Goal: Task Accomplishment & Management: Manage account settings

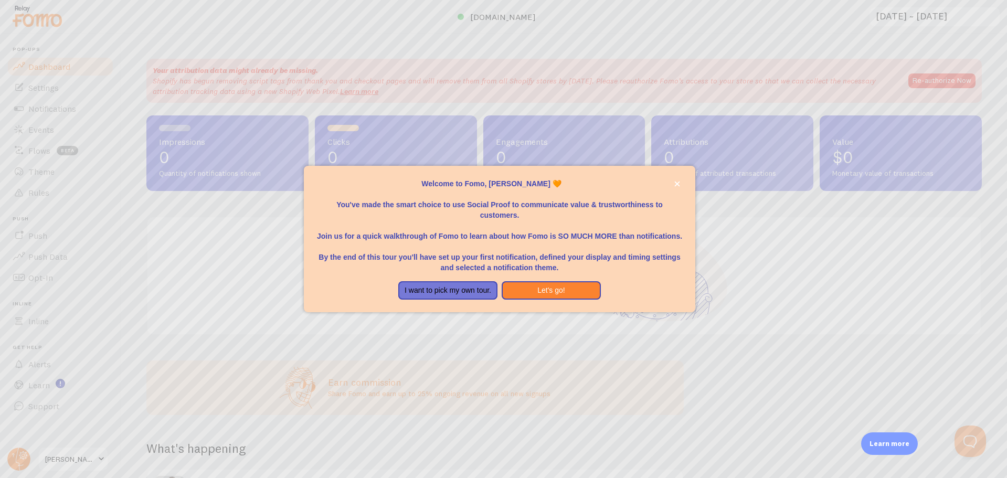
scroll to position [1, 0]
click at [554, 295] on button "Let's go!" at bounding box center [550, 290] width 99 height 19
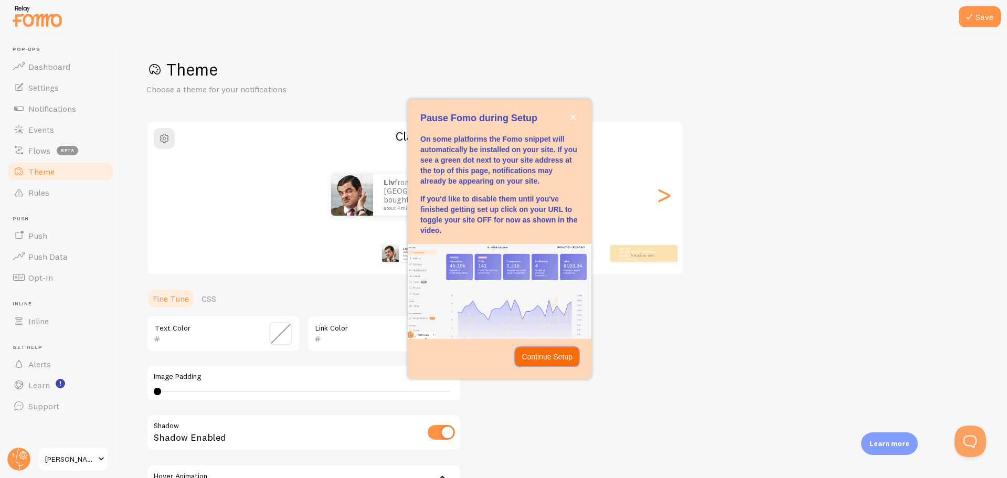
click at [552, 359] on p "Continue Setup" at bounding box center [546, 356] width 51 height 10
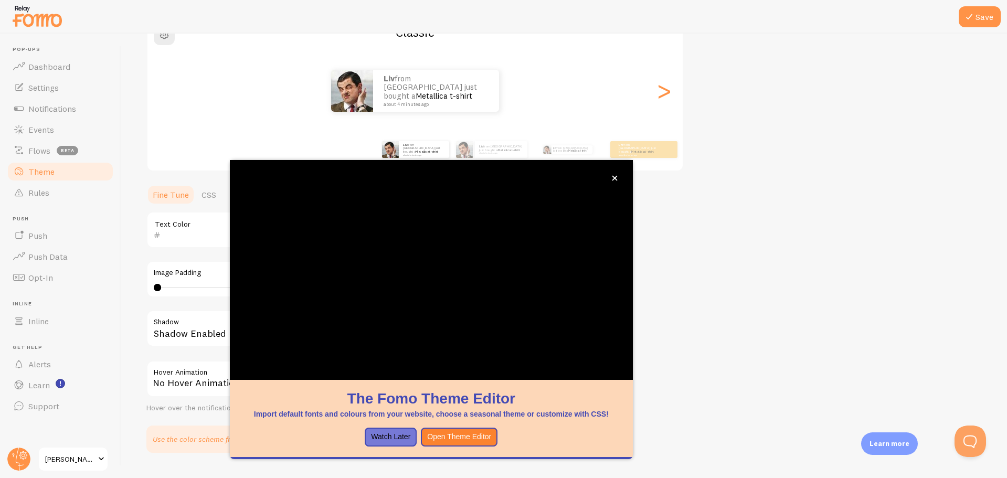
scroll to position [104, 0]
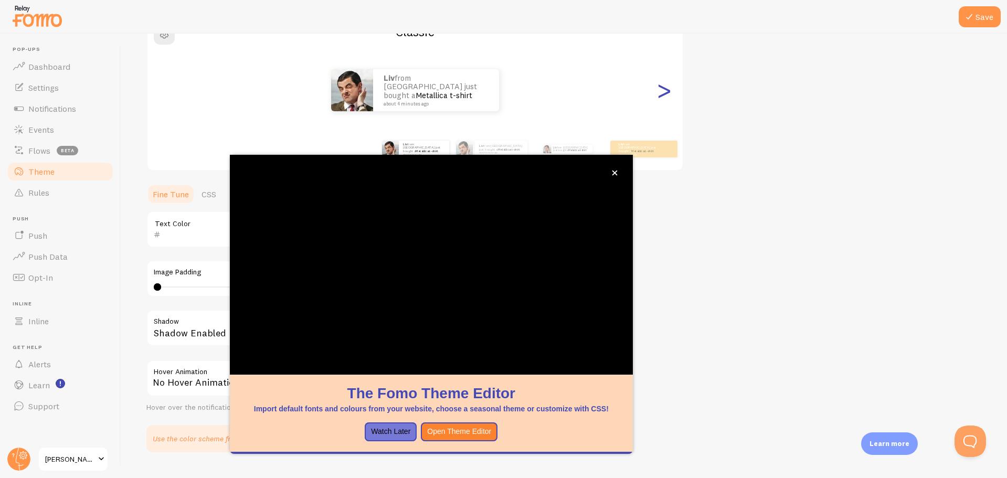
click at [665, 85] on div ">" at bounding box center [663, 90] width 13 height 76
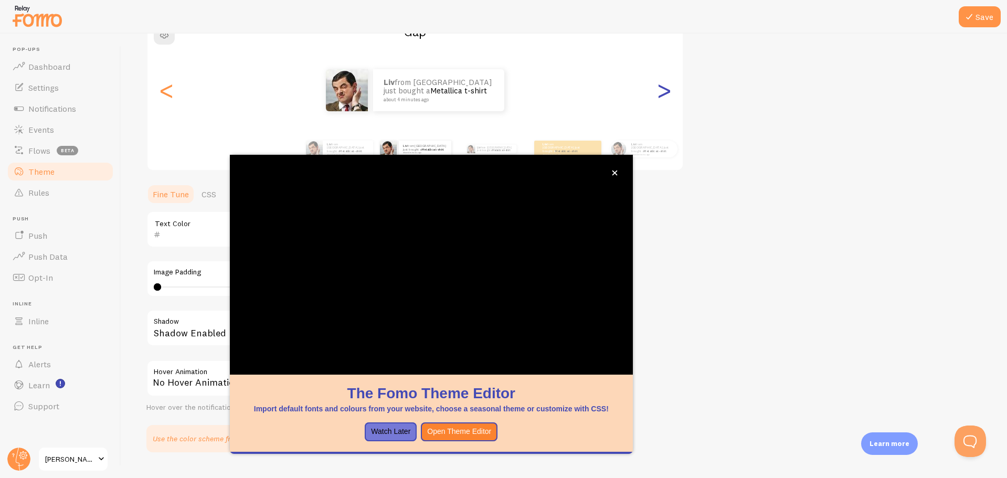
click at [665, 85] on div ">" at bounding box center [663, 90] width 13 height 76
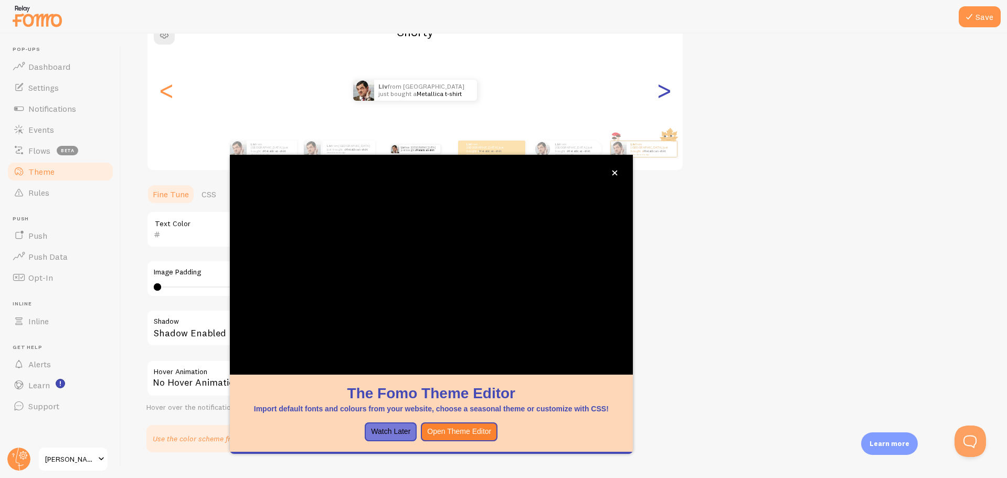
click at [665, 85] on div ">" at bounding box center [663, 90] width 13 height 76
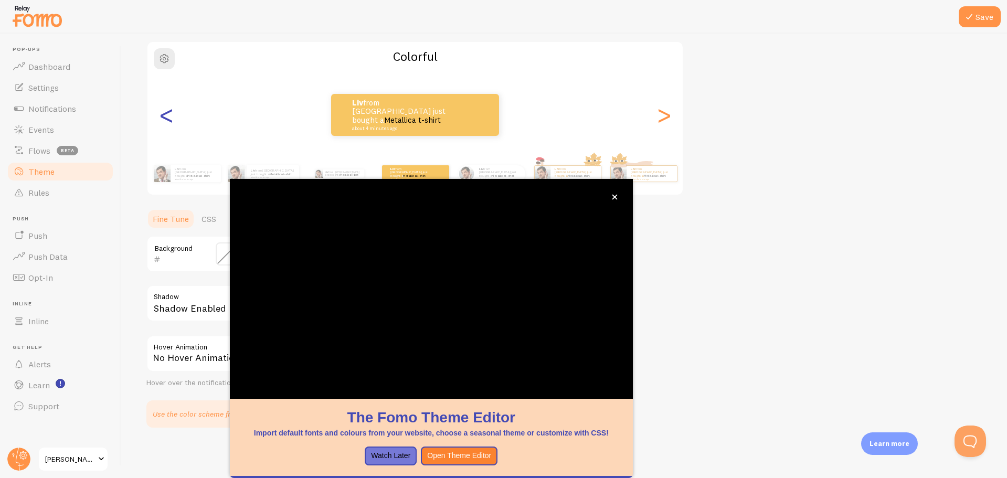
click at [172, 114] on div "<" at bounding box center [166, 115] width 13 height 76
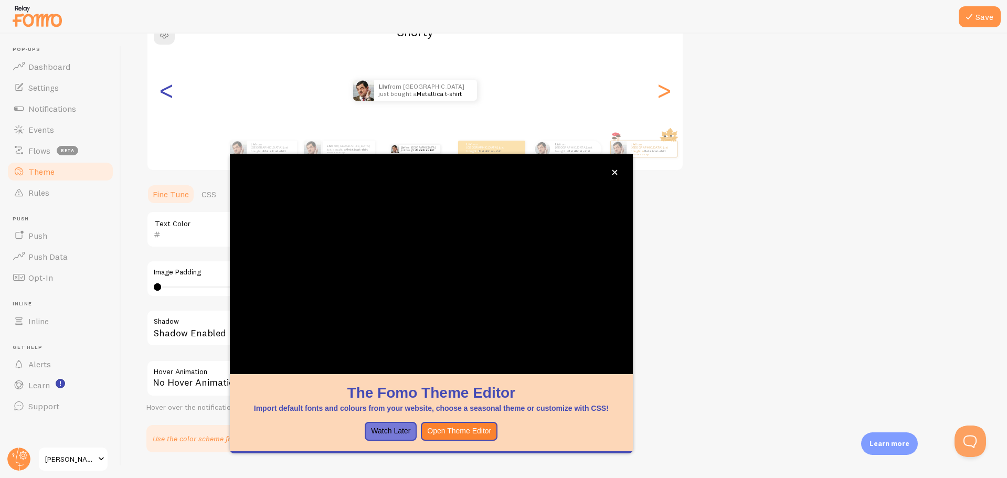
click at [171, 114] on div "<" at bounding box center [166, 90] width 13 height 76
click at [172, 114] on div "<" at bounding box center [166, 90] width 13 height 76
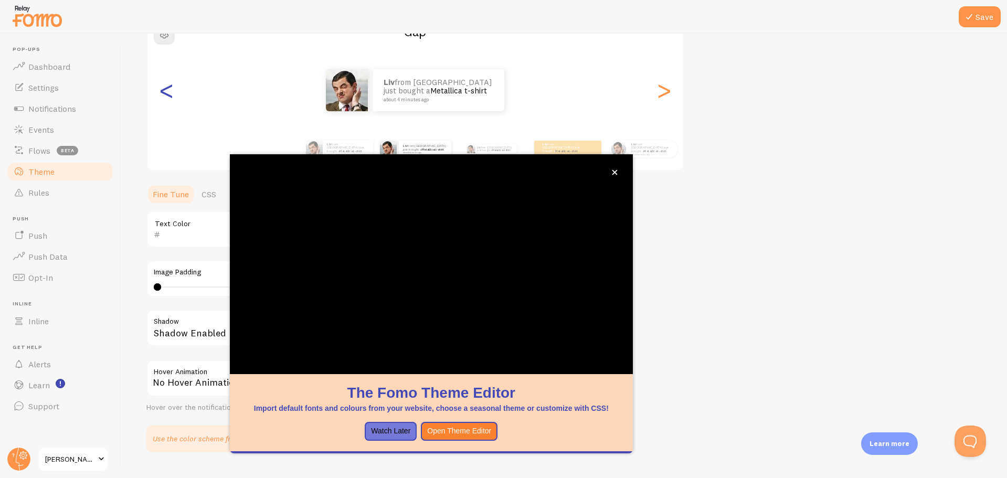
click at [166, 95] on div "<" at bounding box center [166, 90] width 13 height 76
click at [166, 89] on div "<" at bounding box center [166, 90] width 13 height 76
click at [191, 443] on div "Use the color scheme from your website Grab Colors" at bounding box center [304, 438] width 302 height 15
click at [720, 415] on div "Theme Choose a theme for your notifications Gap Liv from [GEOGRAPHIC_DATA] just…" at bounding box center [563, 203] width 835 height 498
click at [736, 184] on div "Theme Choose a theme for your notifications Gap Liv from [GEOGRAPHIC_DATA] just…" at bounding box center [563, 203] width 835 height 498
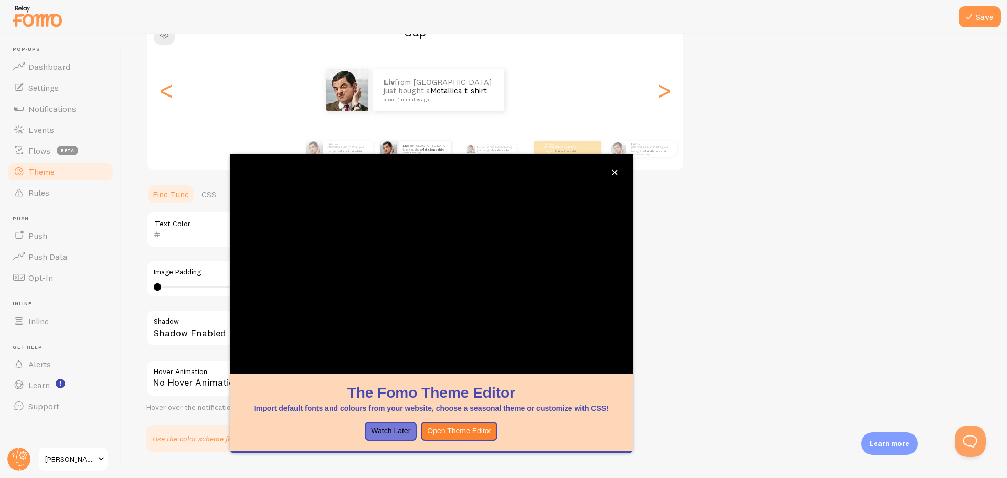
click at [737, 184] on div "Theme Choose a theme for your notifications Gap Liv from [GEOGRAPHIC_DATA] just…" at bounding box center [563, 203] width 835 height 498
drag, startPoint x: 760, startPoint y: 410, endPoint x: 747, endPoint y: 413, distance: 12.6
click at [754, 411] on div "Theme Choose a theme for your notifications Gap Liv from [GEOGRAPHIC_DATA] just…" at bounding box center [563, 203] width 835 height 498
click at [614, 172] on icon "close," at bounding box center [614, 172] width 5 height 5
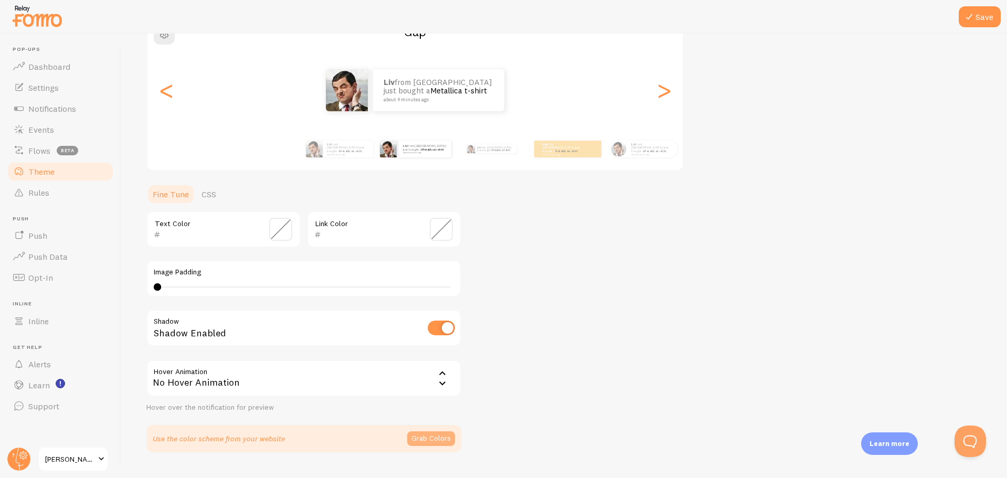
click at [423, 438] on button "Grab Colors" at bounding box center [431, 438] width 48 height 15
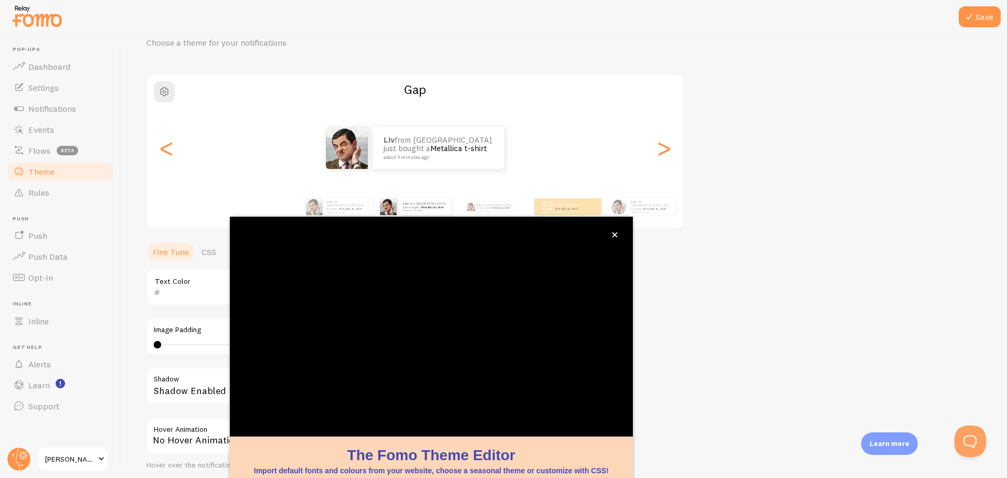
scroll to position [42, 0]
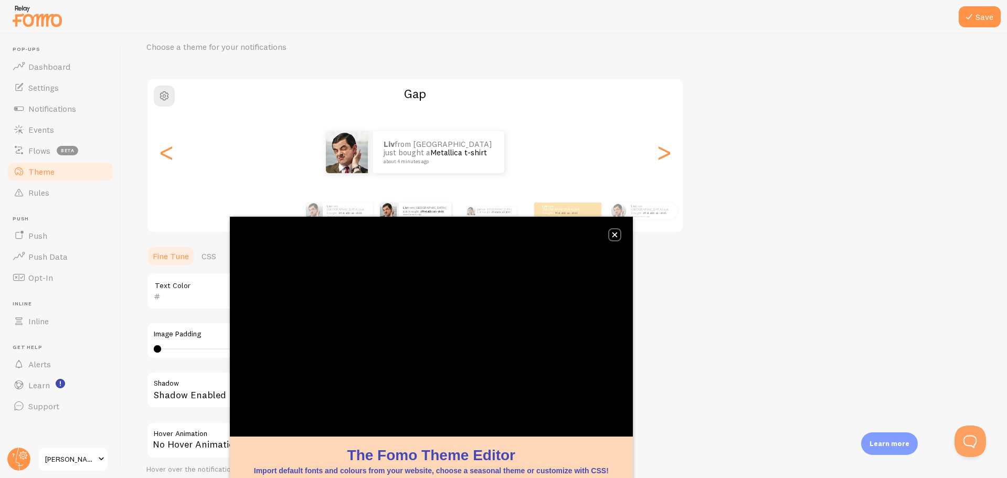
click at [615, 234] on icon "close," at bounding box center [614, 234] width 5 height 5
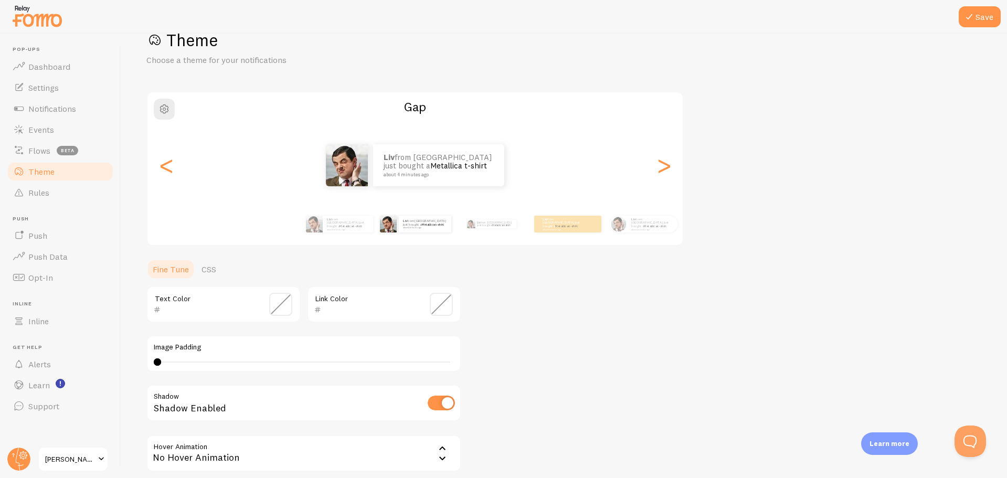
scroll to position [125, 0]
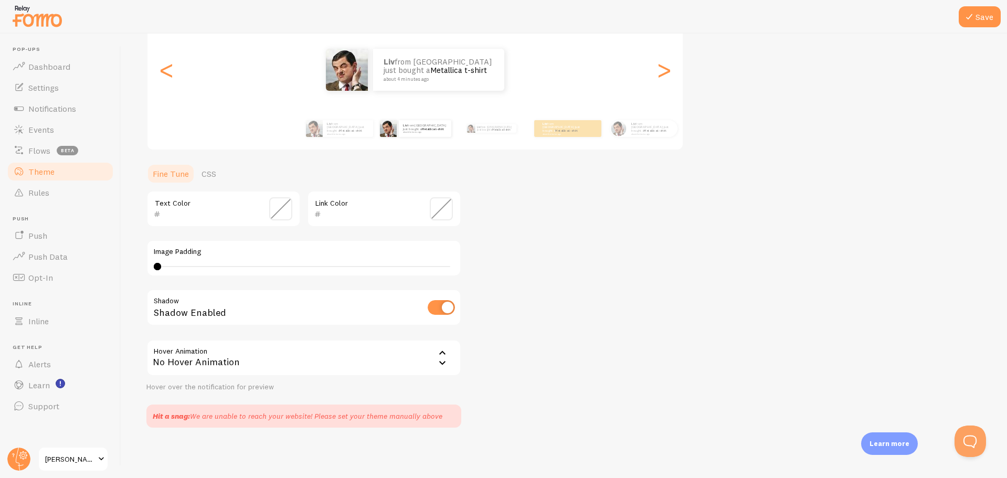
click at [287, 357] on div "No Hover Animation" at bounding box center [303, 357] width 315 height 37
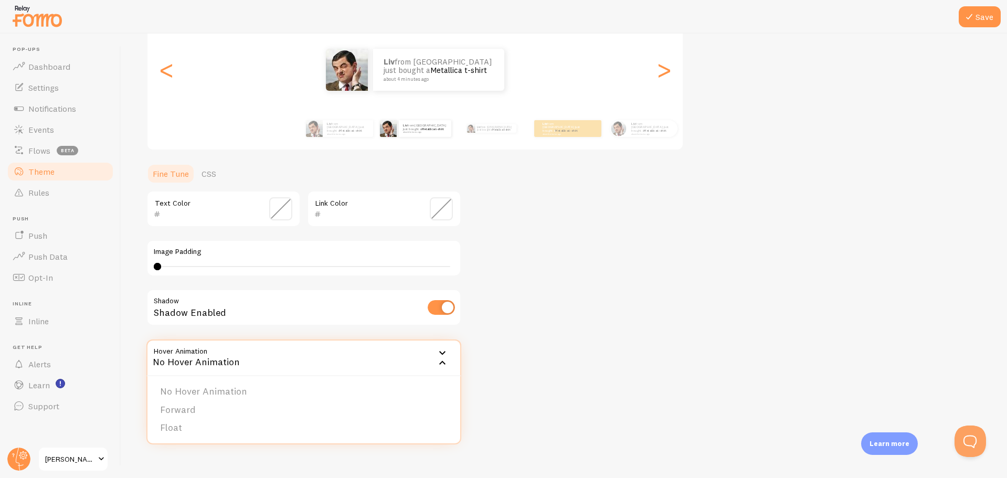
click at [632, 371] on div "Theme Choose a theme for your notifications Gap Liv from [GEOGRAPHIC_DATA] just…" at bounding box center [563, 181] width 835 height 494
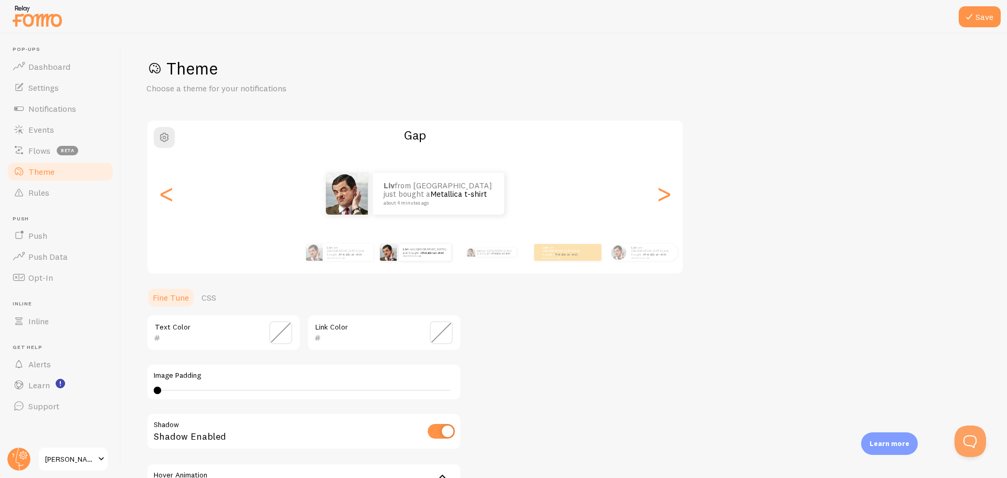
scroll to position [0, 0]
click at [343, 253] on link "Metallica t-shirt" at bounding box center [350, 255] width 23 height 4
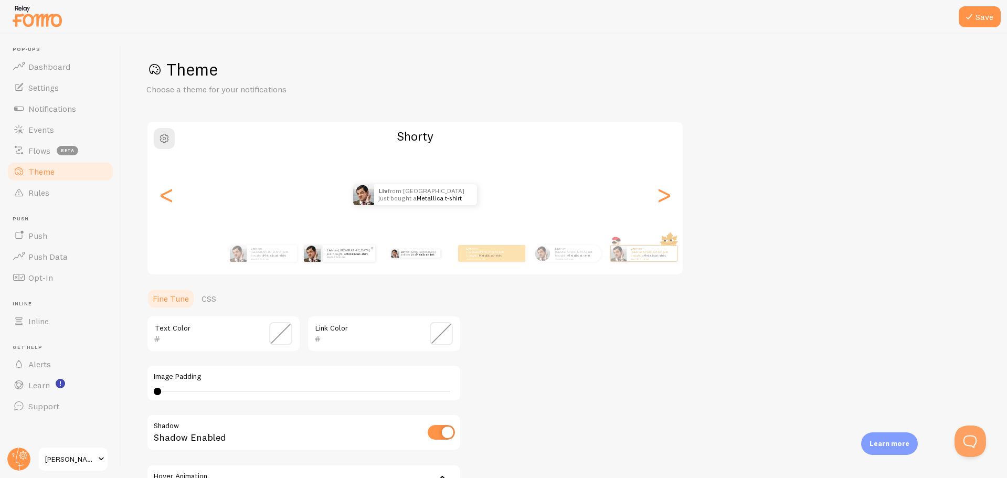
click at [339, 257] on small "about 4 minutes ago" at bounding box center [348, 257] width 43 height 2
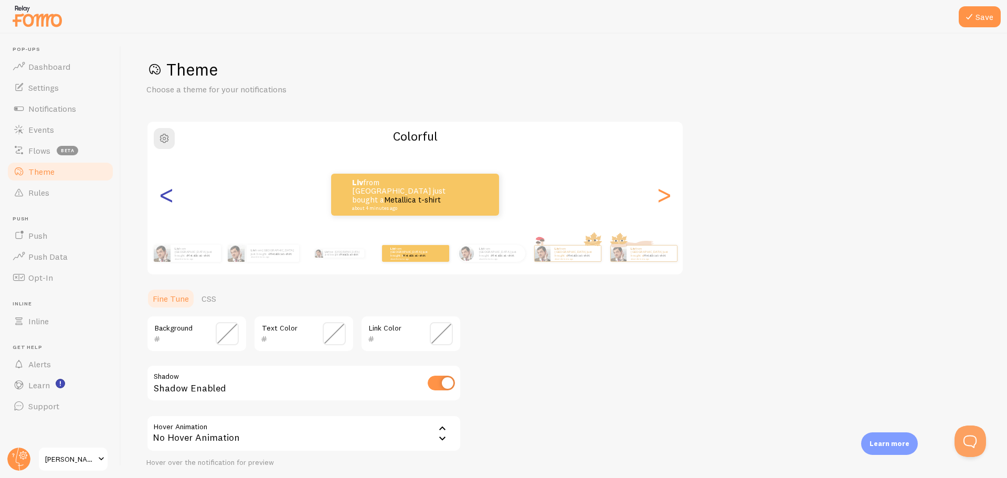
click at [165, 195] on div "<" at bounding box center [166, 195] width 13 height 76
click at [169, 191] on div "<" at bounding box center [166, 195] width 13 height 76
click at [163, 191] on div "<" at bounding box center [166, 195] width 13 height 76
click at [341, 252] on p "Liv from [GEOGRAPHIC_DATA] just bought a Metallica t-shirt about 4 minutes ago" at bounding box center [342, 253] width 35 height 8
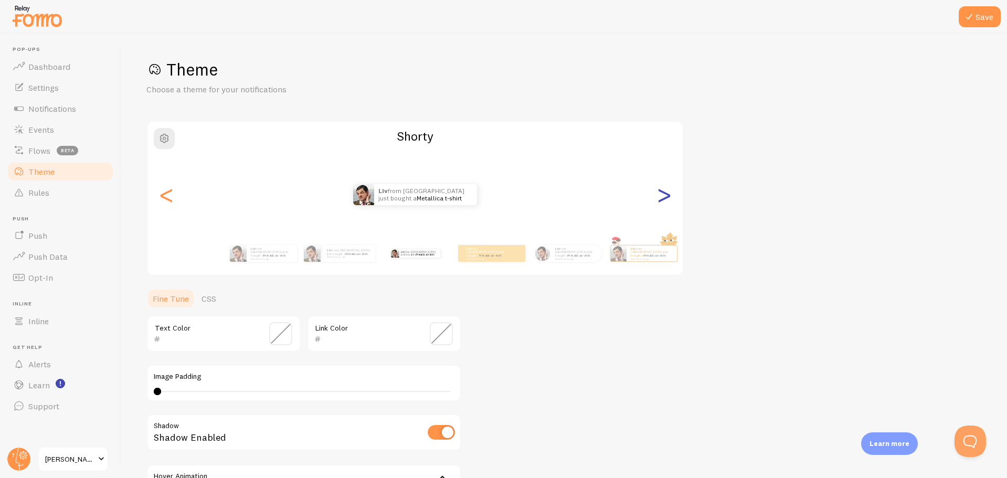
click at [665, 198] on div ">" at bounding box center [663, 195] width 13 height 76
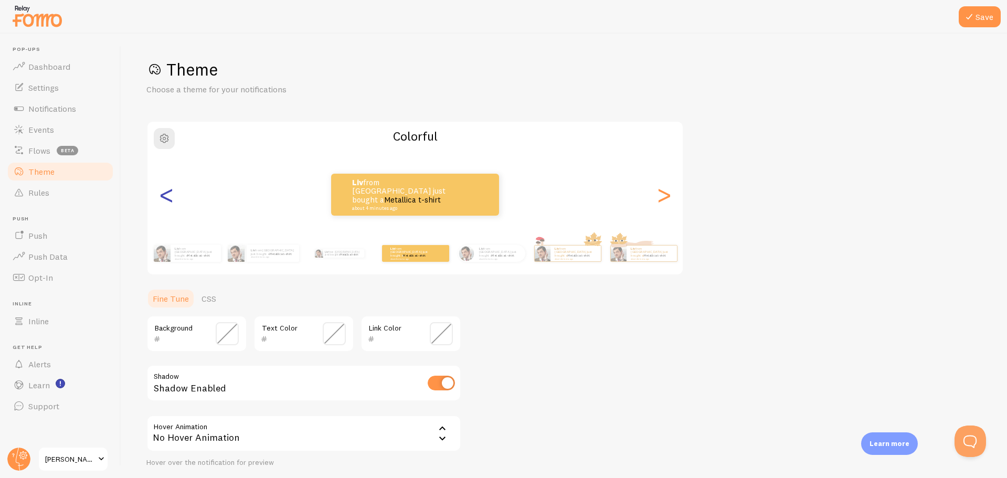
click at [163, 197] on div "<" at bounding box center [166, 195] width 13 height 76
click at [163, 191] on div "<" at bounding box center [166, 195] width 13 height 76
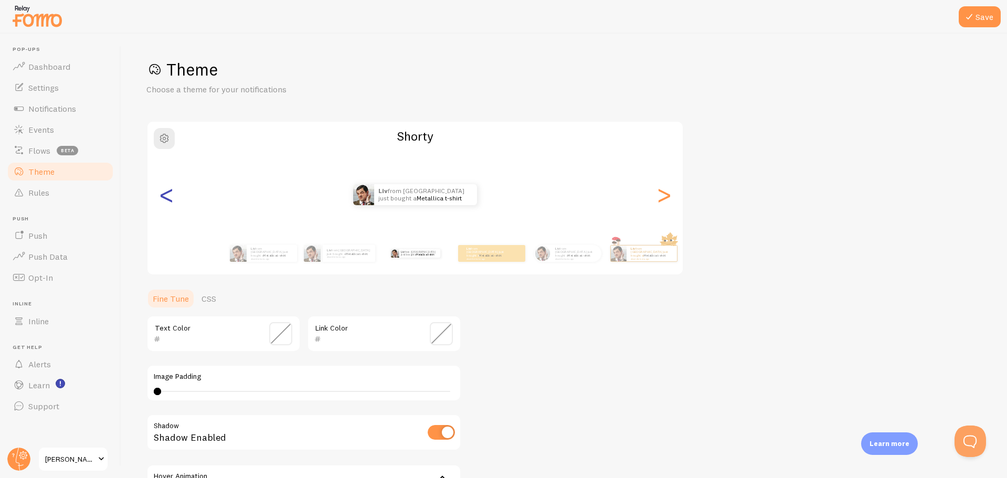
click at [165, 200] on div "<" at bounding box center [166, 195] width 13 height 76
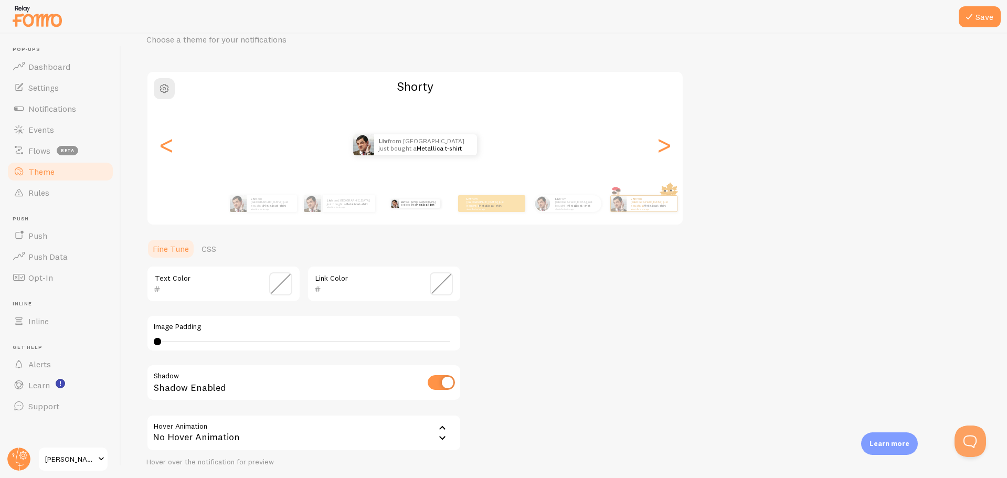
scroll to position [67, 0]
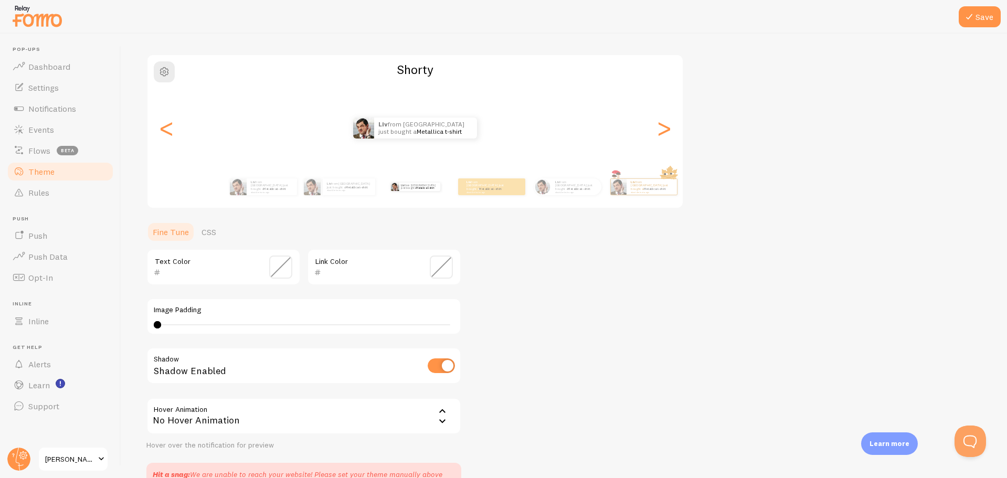
click at [283, 260] on span at bounding box center [280, 266] width 23 height 23
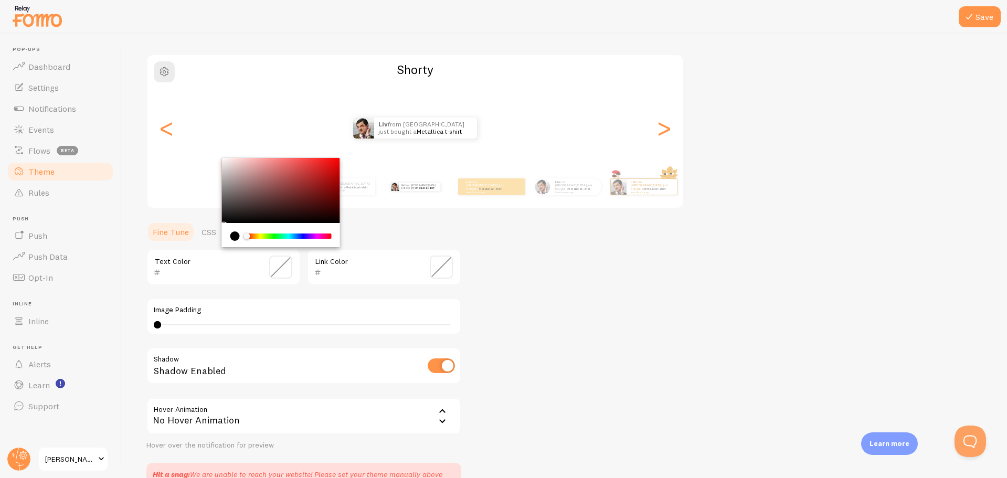
click at [234, 236] on div "current color is #000000" at bounding box center [234, 235] width 9 height 9
click at [234, 237] on div "current color is #000000" at bounding box center [234, 235] width 9 height 9
click at [522, 293] on div "Theme Choose a theme for your notifications Shorty Liv from [GEOGRAPHIC_DATA] j…" at bounding box center [563, 239] width 835 height 494
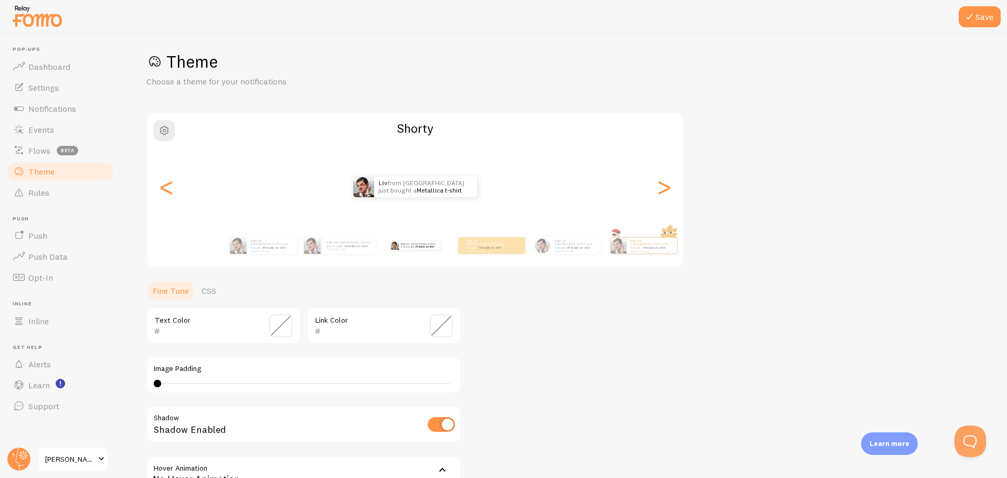
scroll to position [0, 0]
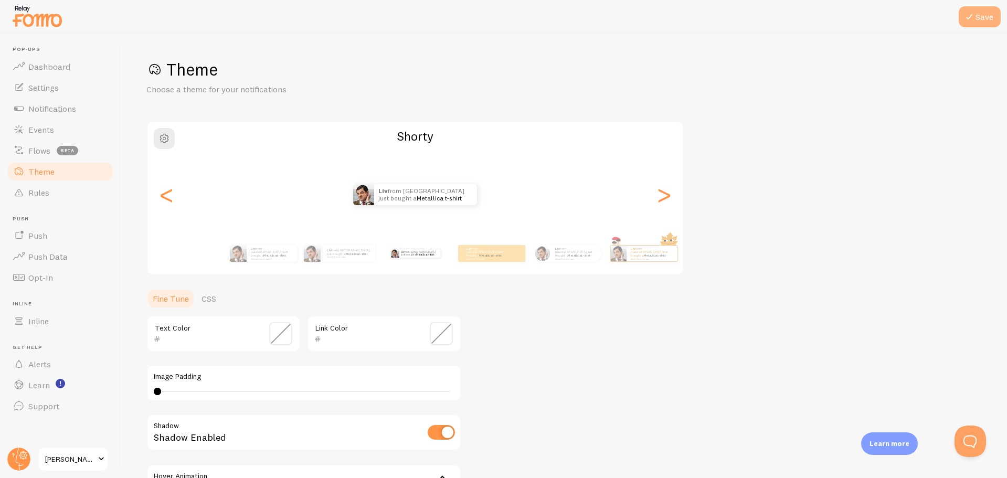
click at [988, 15] on button "Save" at bounding box center [979, 16] width 42 height 21
click at [58, 58] on link "Dashboard" at bounding box center [60, 66] width 108 height 21
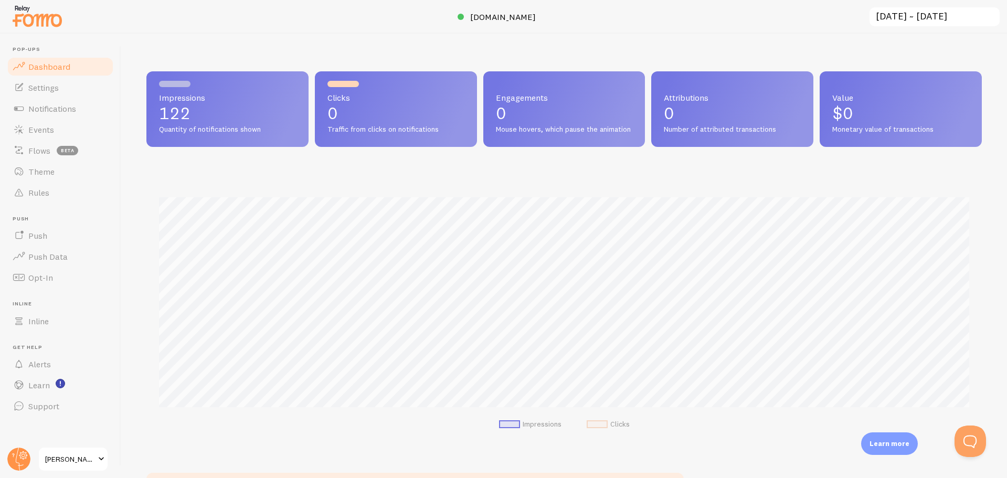
scroll to position [275, 835]
click at [45, 84] on span "Settings" at bounding box center [43, 87] width 30 height 10
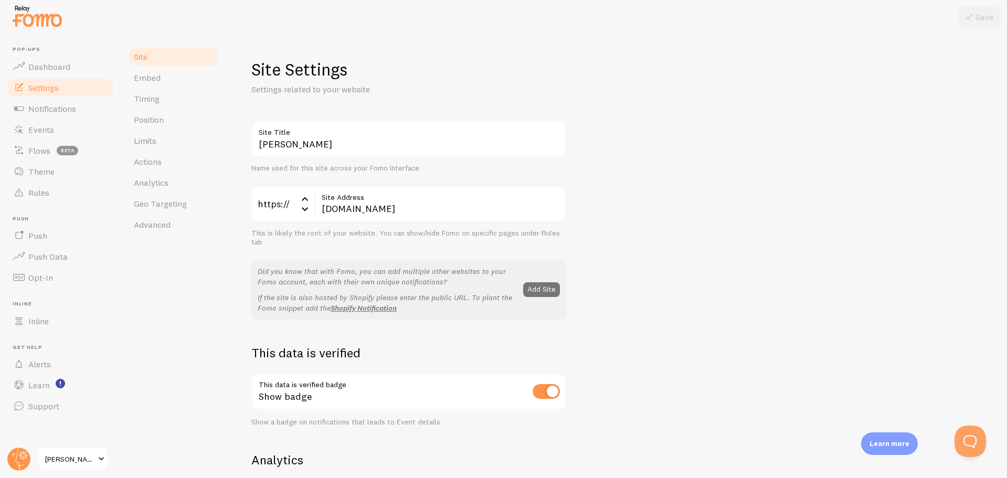
click at [548, 391] on input "checkbox" at bounding box center [545, 391] width 27 height 15
click at [551, 395] on input "checkbox" at bounding box center [545, 391] width 27 height 15
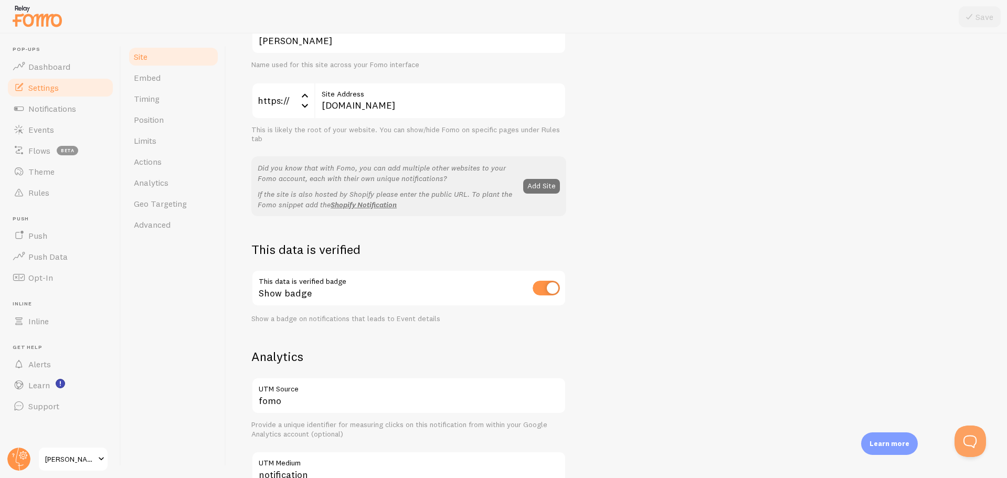
scroll to position [108, 0]
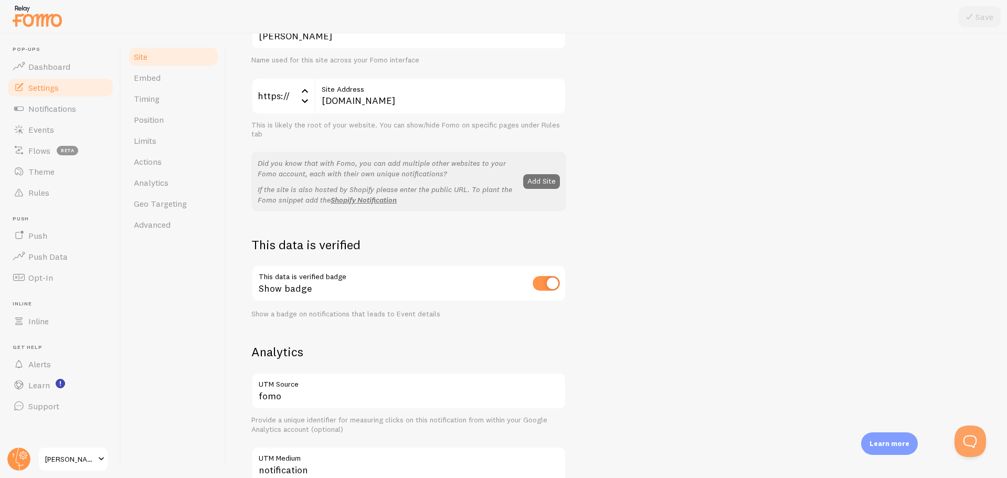
click at [538, 283] on input "checkbox" at bounding box center [545, 283] width 27 height 15
checkbox input "false"
click at [976, 20] on button "Save" at bounding box center [979, 16] width 42 height 21
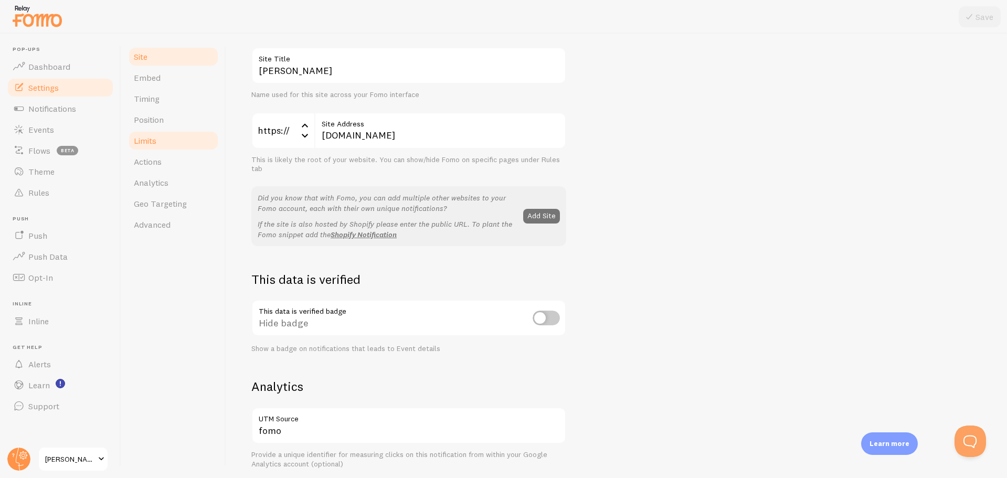
scroll to position [0, 0]
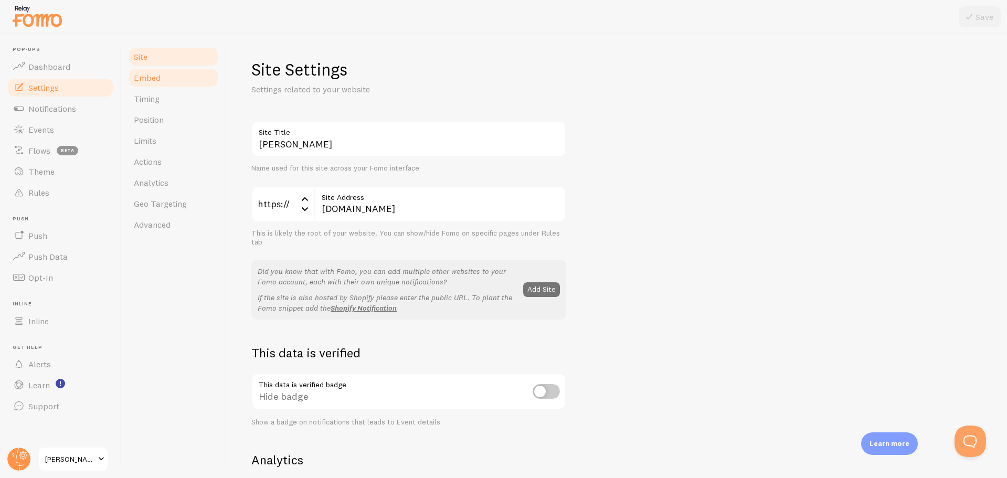
click at [152, 75] on span "Embed" at bounding box center [147, 77] width 27 height 10
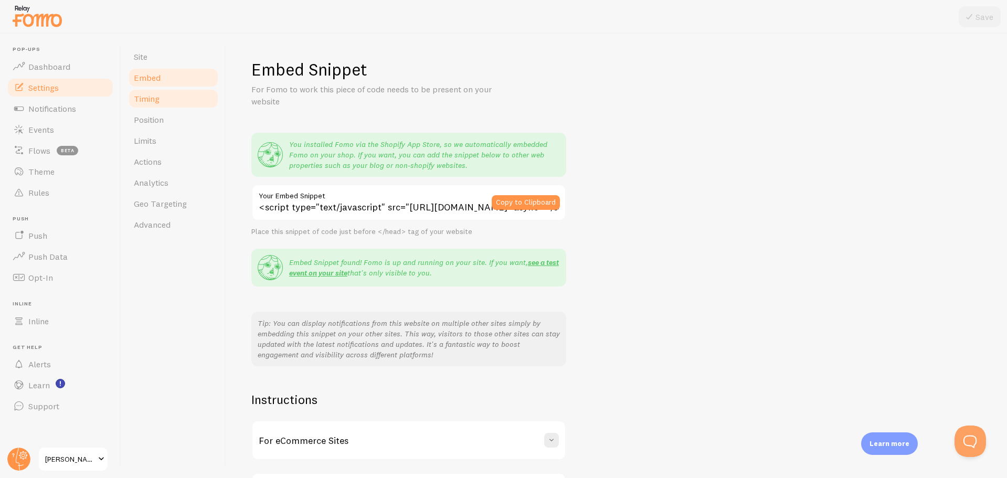
click at [164, 100] on link "Timing" at bounding box center [173, 98] width 92 height 21
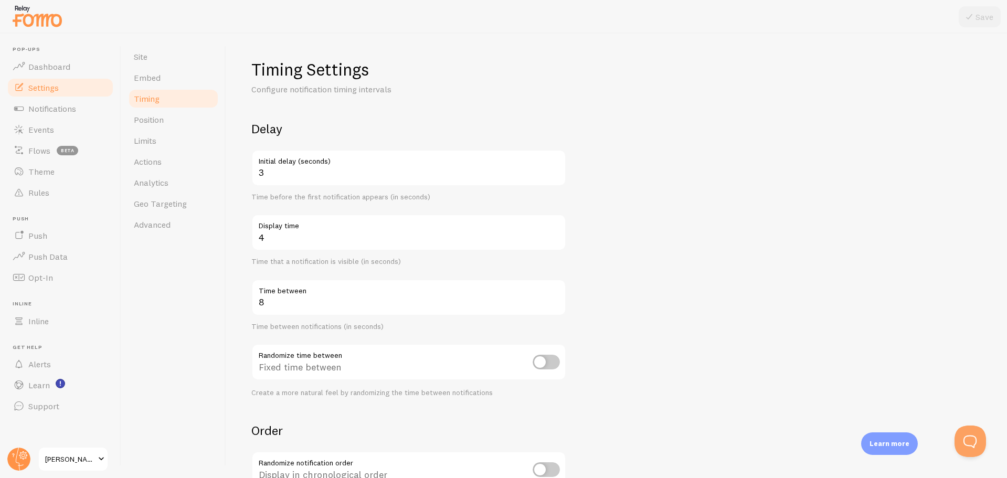
scroll to position [12, 0]
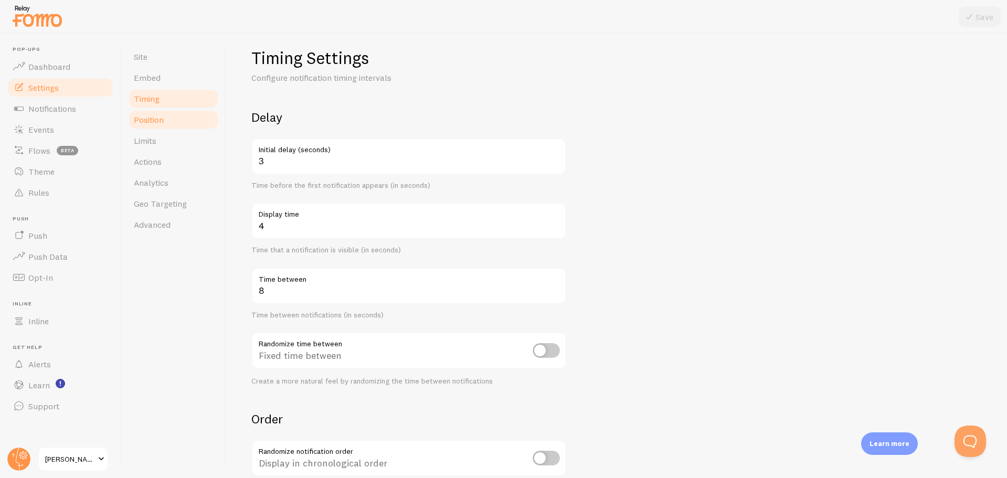
click at [156, 123] on span "Position" at bounding box center [149, 119] width 30 height 10
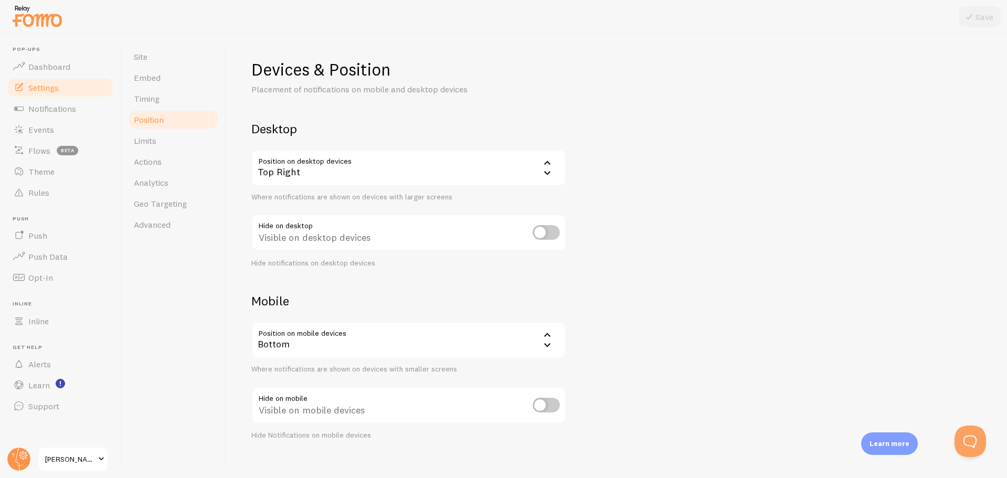
click at [522, 167] on div "Top Right" at bounding box center [408, 167] width 315 height 37
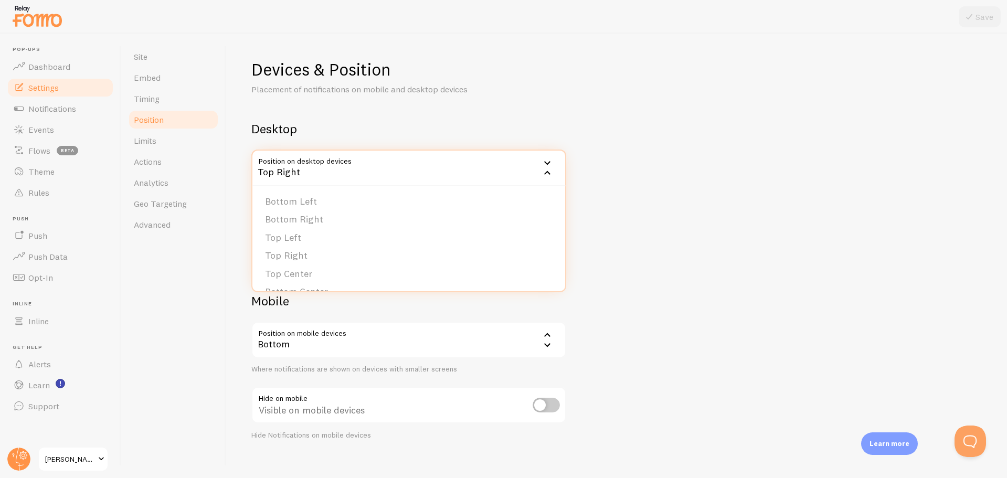
click at [315, 200] on li "Bottom Left" at bounding box center [408, 202] width 313 height 18
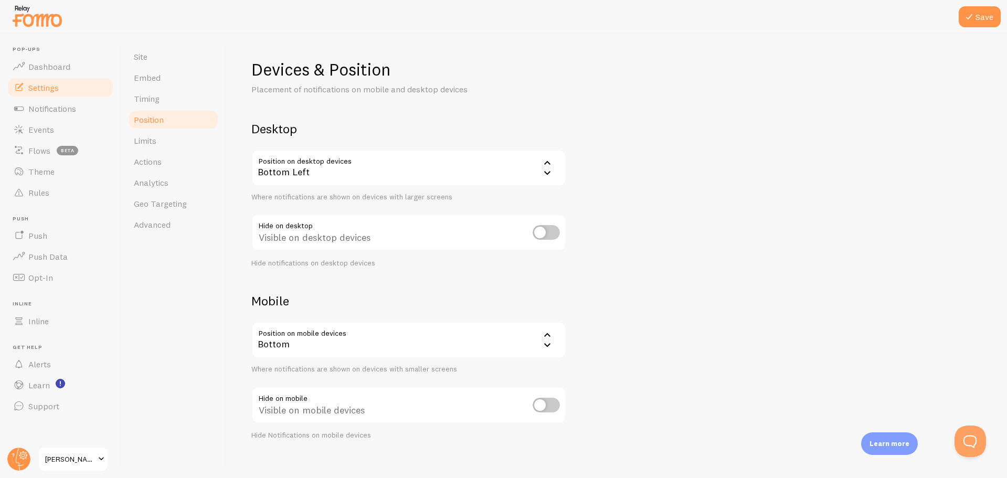
click at [655, 298] on div "Devices & Position Placement of notifications on mobile and desktop devices Des…" at bounding box center [616, 249] width 730 height 381
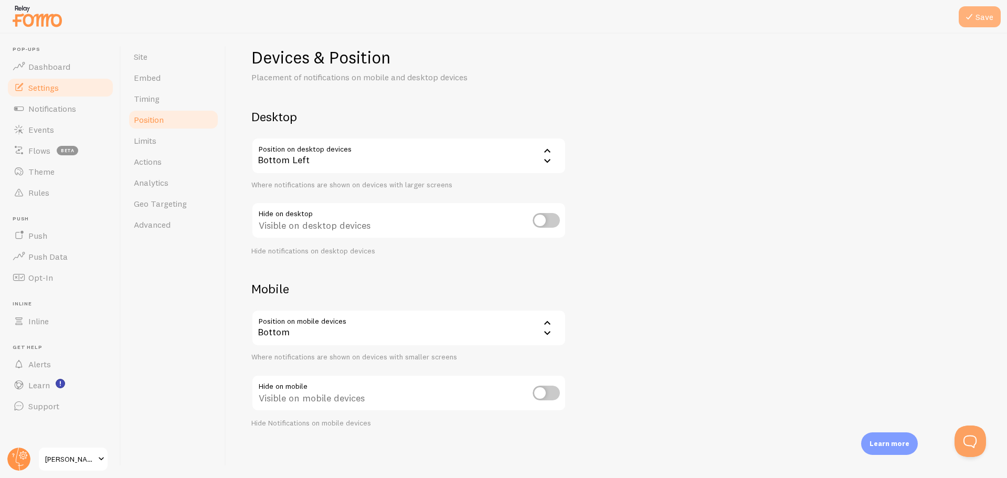
click at [970, 13] on icon at bounding box center [969, 16] width 13 height 13
click at [147, 142] on span "Limits" at bounding box center [145, 140] width 23 height 10
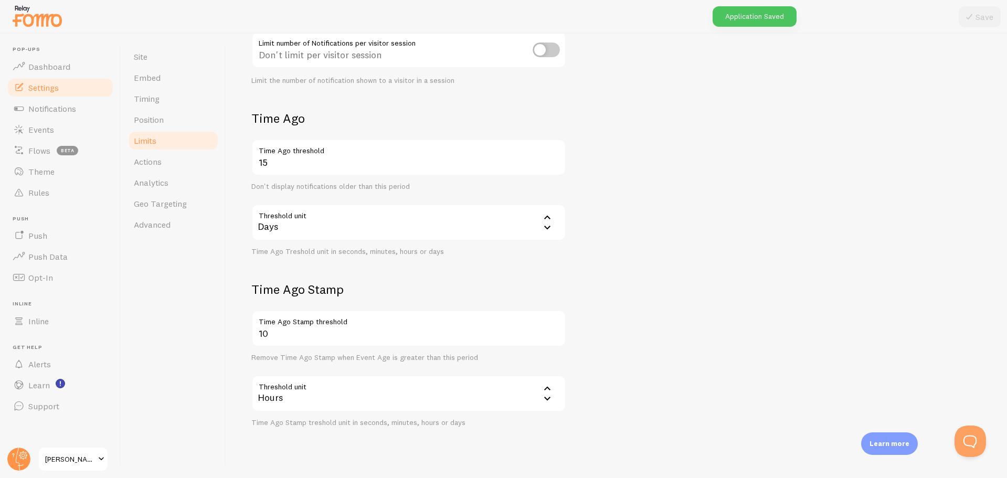
scroll to position [202, 0]
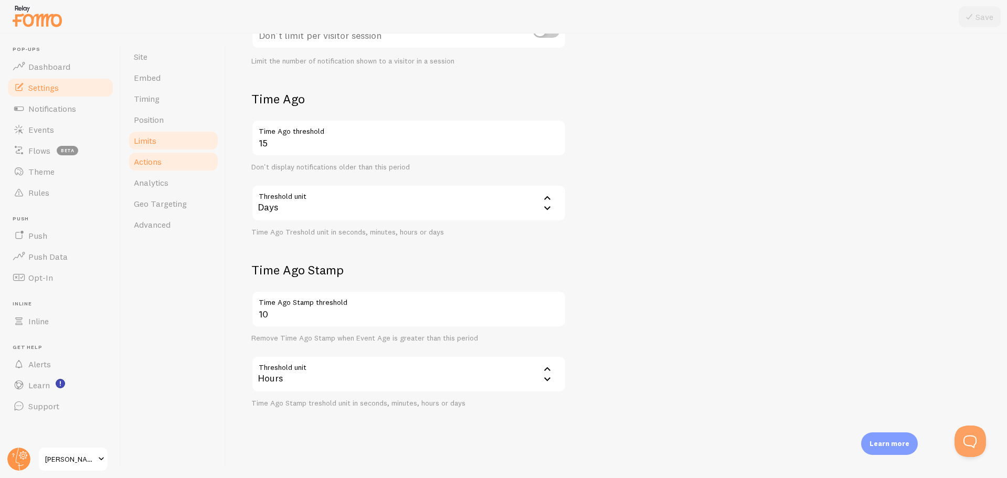
click at [151, 167] on link "Actions" at bounding box center [173, 161] width 92 height 21
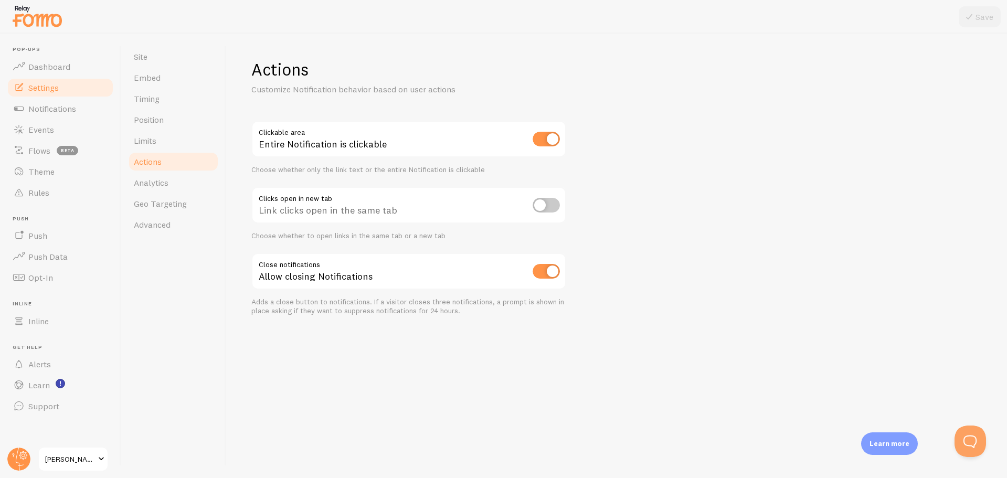
click at [557, 200] on input "checkbox" at bounding box center [545, 205] width 27 height 15
checkbox input "true"
drag, startPoint x: 983, startPoint y: 19, endPoint x: 841, endPoint y: 56, distance: 146.7
click at [982, 20] on button "Save" at bounding box center [979, 16] width 42 height 21
click at [170, 185] on link "Analytics" at bounding box center [173, 182] width 92 height 21
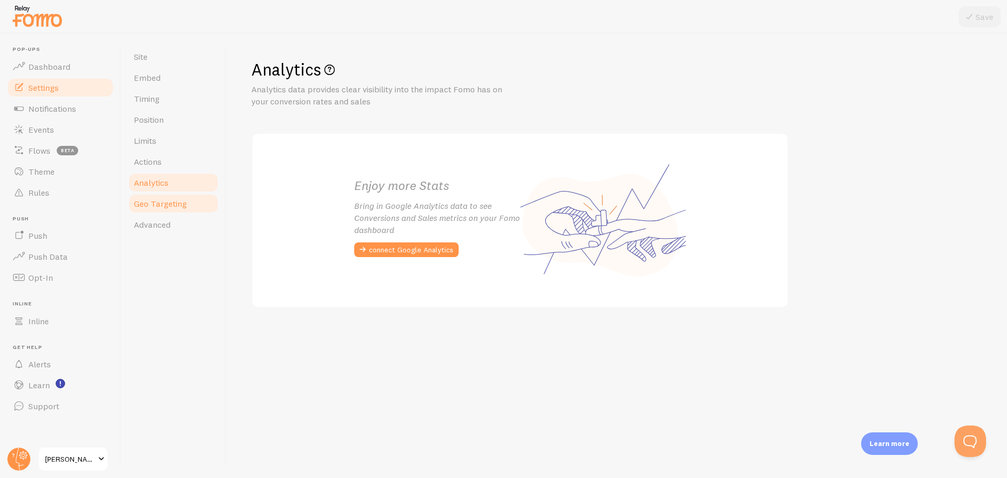
click at [164, 206] on span "Geo Targeting" at bounding box center [160, 203] width 53 height 10
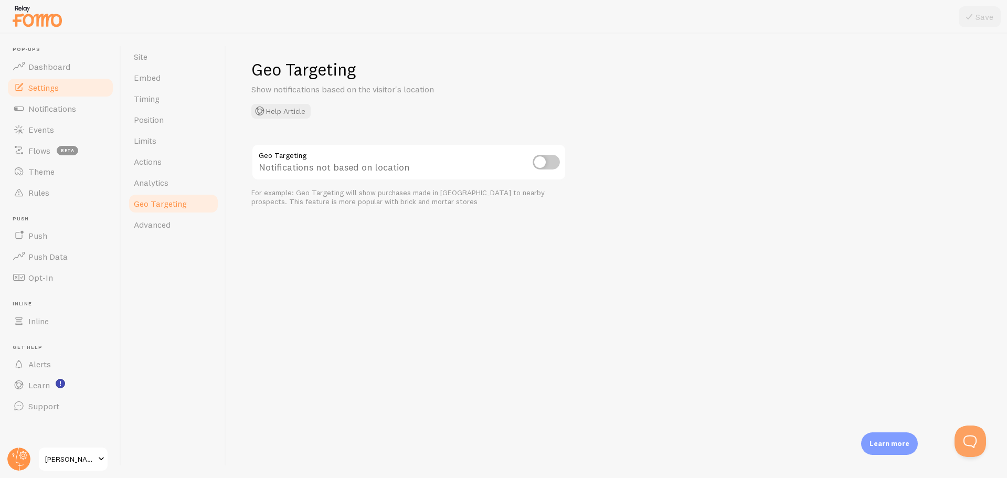
click at [546, 160] on input "checkbox" at bounding box center [545, 162] width 27 height 15
checkbox input "true"
drag, startPoint x: 975, startPoint y: 14, endPoint x: 818, endPoint y: 59, distance: 163.2
click at [974, 14] on icon at bounding box center [969, 16] width 13 height 13
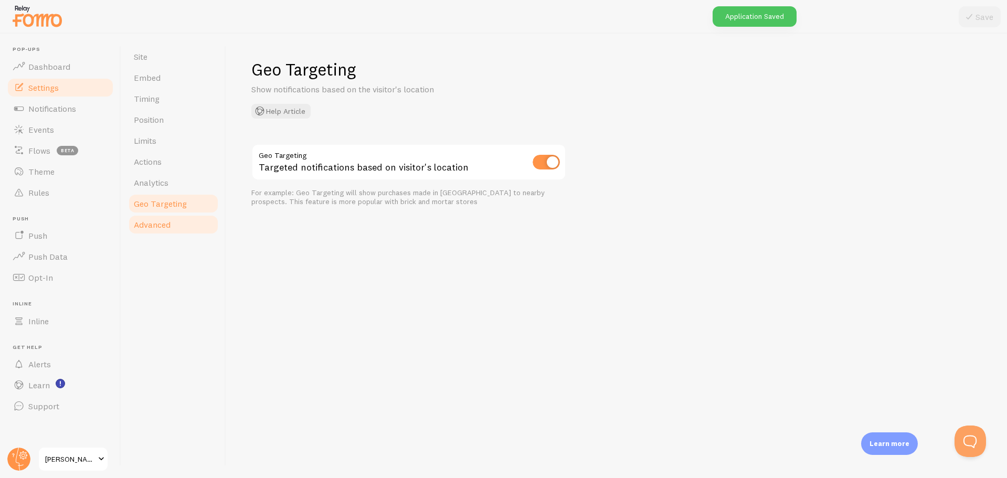
click at [150, 226] on span "Advanced" at bounding box center [152, 224] width 37 height 10
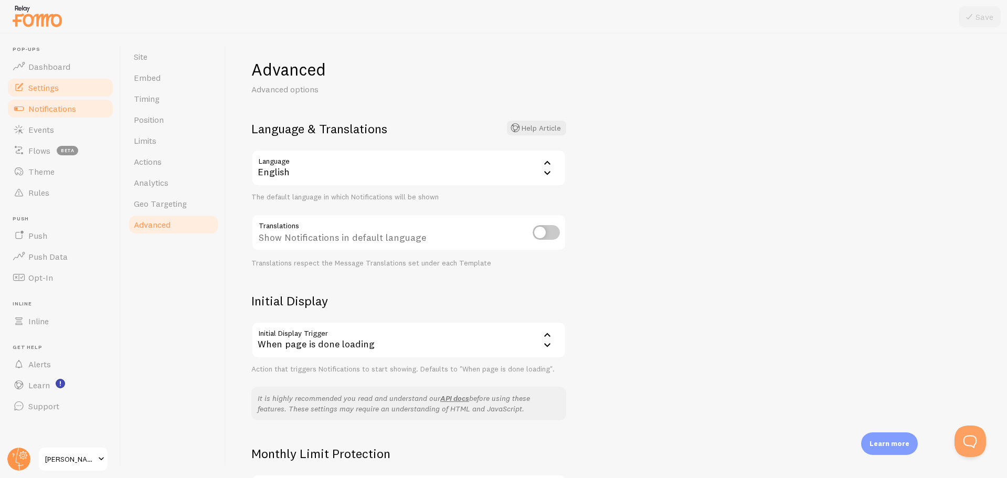
click at [48, 112] on span "Notifications" at bounding box center [52, 108] width 48 height 10
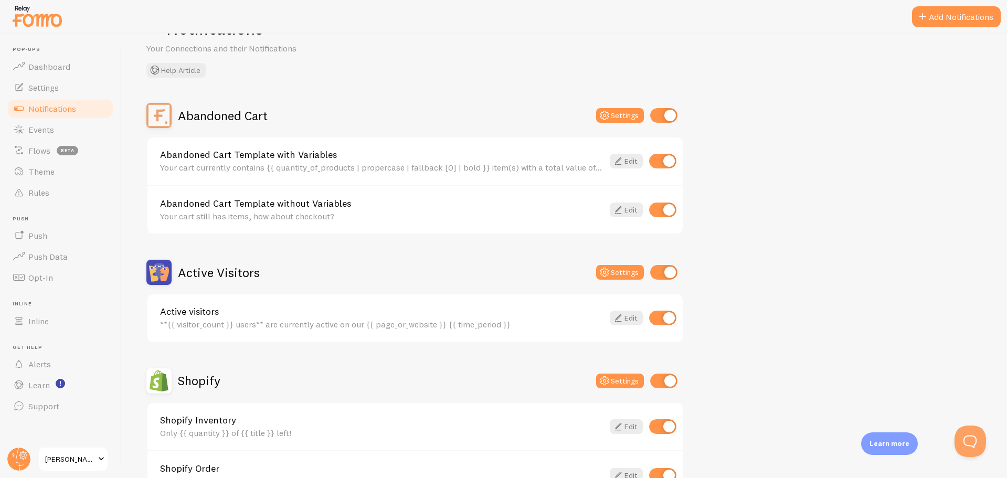
scroll to position [12, 0]
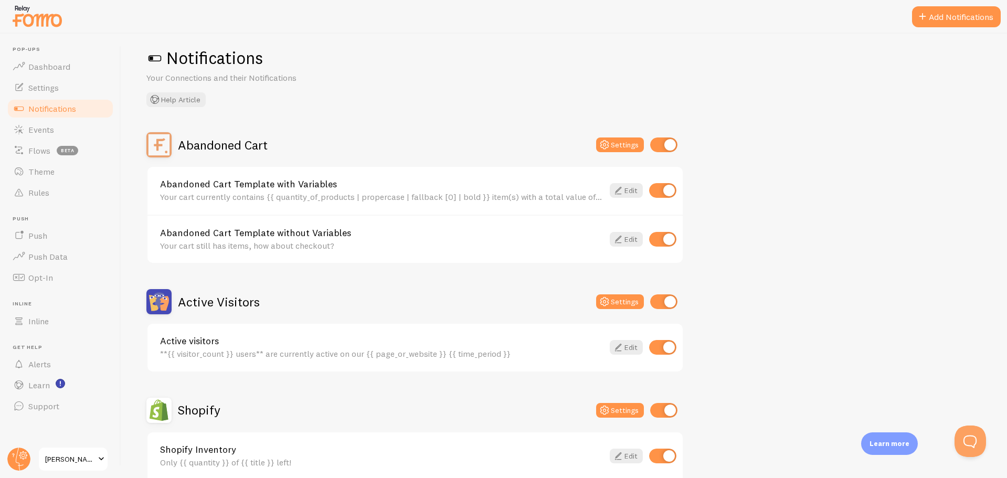
click at [227, 194] on div "Your cart currently contains {{ quantity_of_products | propercase | fallback [0…" at bounding box center [381, 196] width 443 height 9
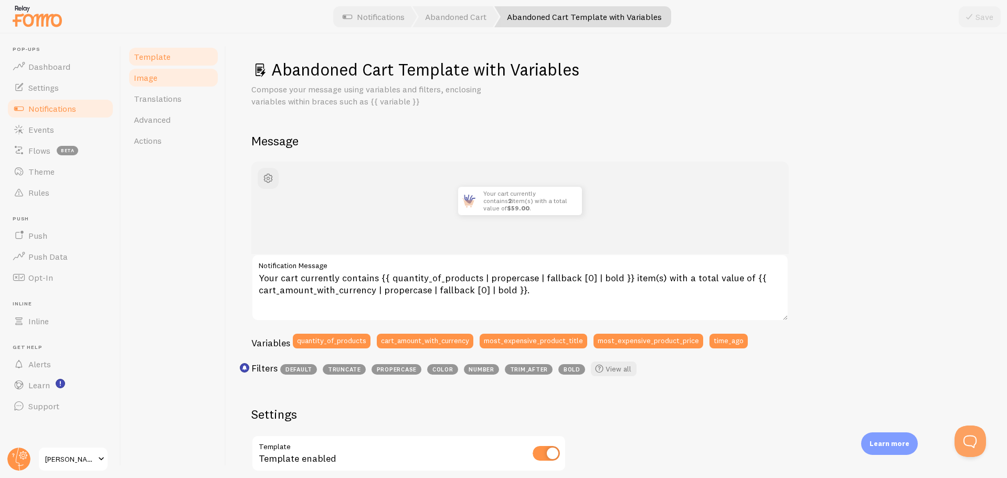
click at [175, 74] on link "Image" at bounding box center [173, 77] width 92 height 21
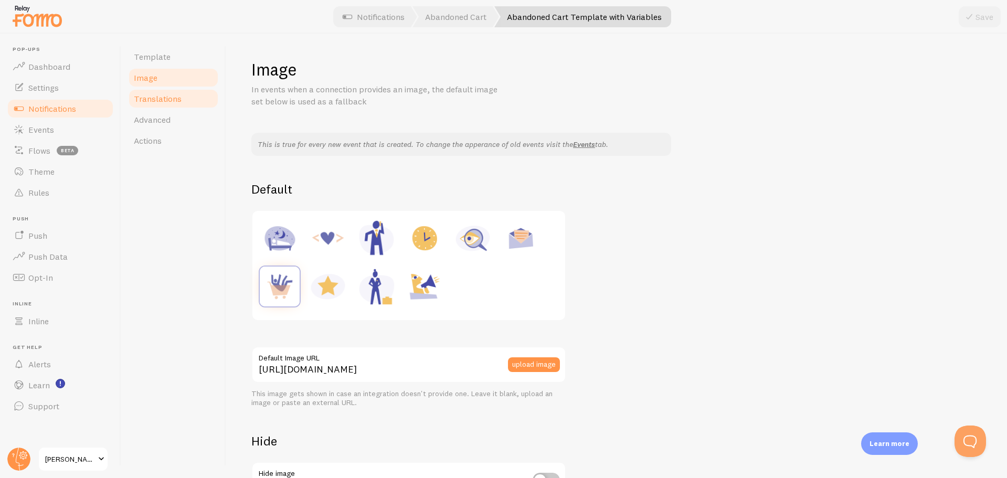
click at [174, 90] on link "Translations" at bounding box center [173, 98] width 92 height 21
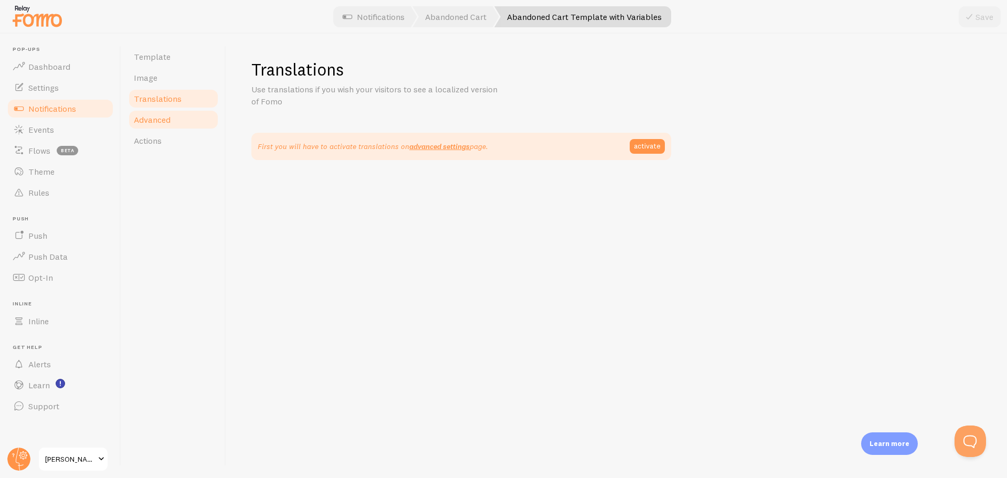
click at [165, 119] on span "Advanced" at bounding box center [152, 119] width 37 height 10
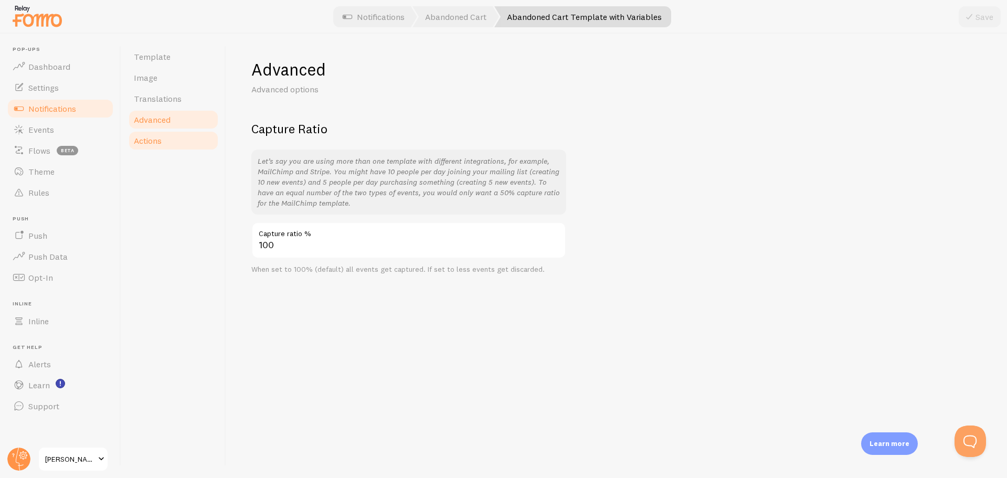
click at [157, 137] on span "Actions" at bounding box center [148, 140] width 28 height 10
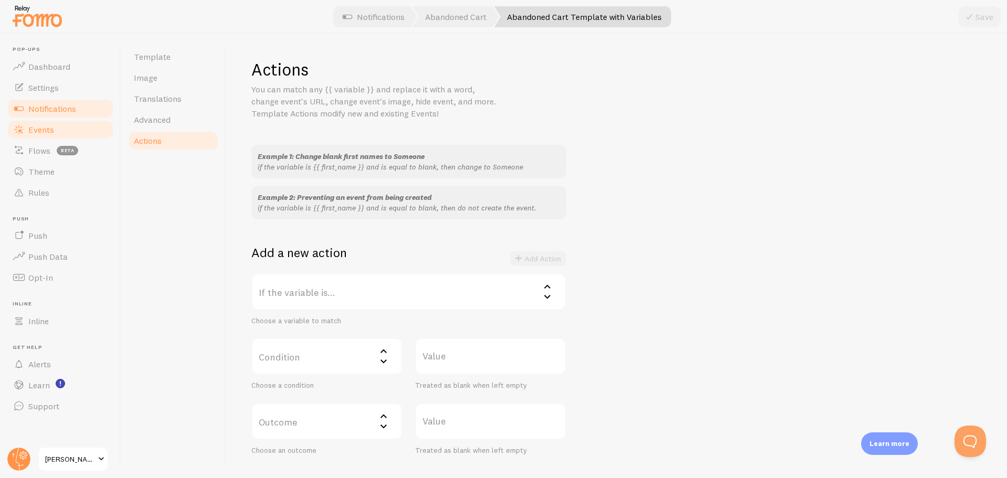
click at [39, 129] on span "Events" at bounding box center [41, 129] width 26 height 10
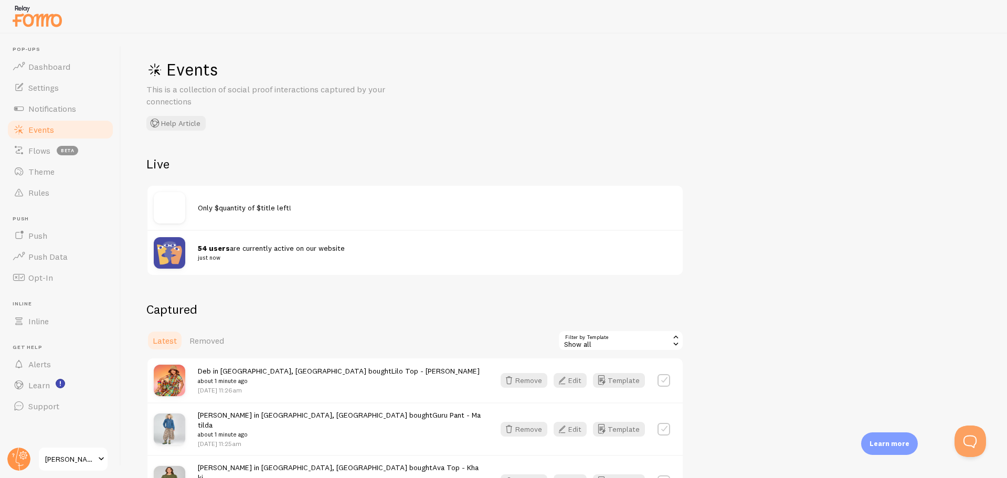
click at [223, 207] on span "Only $quantity of $title left!" at bounding box center [244, 207] width 93 height 9
click at [42, 148] on span "Flows" at bounding box center [39, 150] width 22 height 10
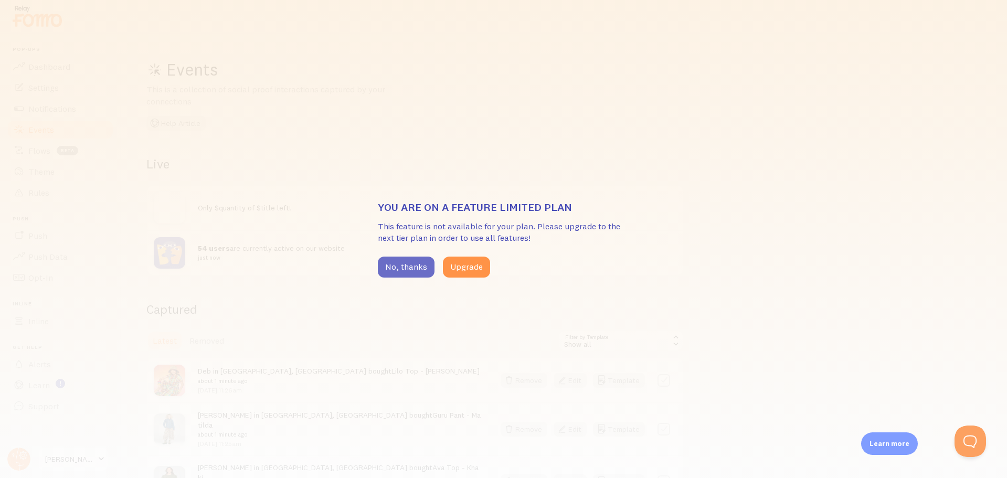
click at [393, 269] on button "No, thanks" at bounding box center [406, 266] width 57 height 21
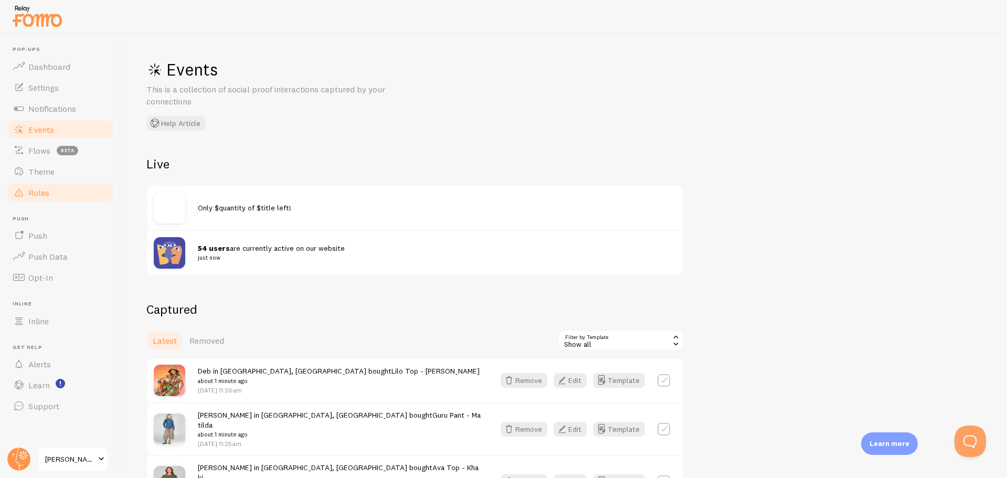
click at [40, 190] on span "Rules" at bounding box center [38, 192] width 21 height 10
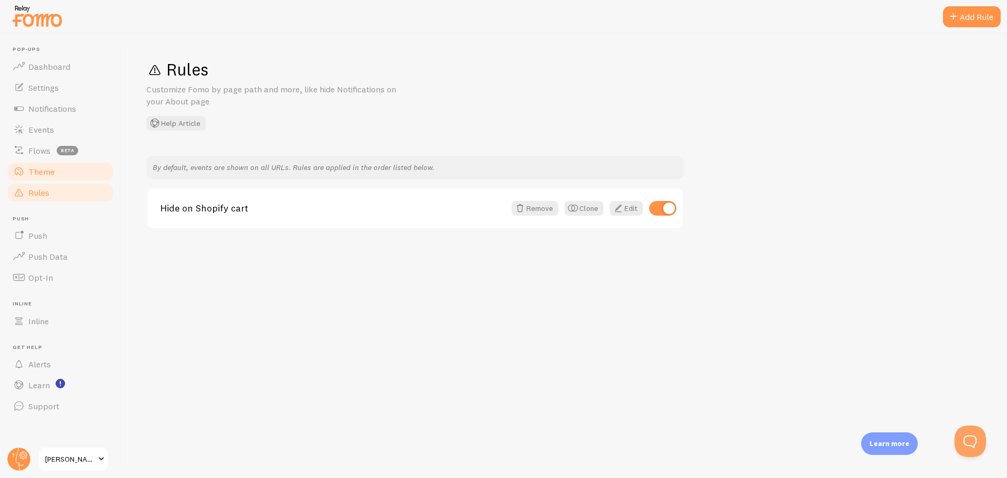
click at [49, 173] on span "Theme" at bounding box center [41, 171] width 26 height 10
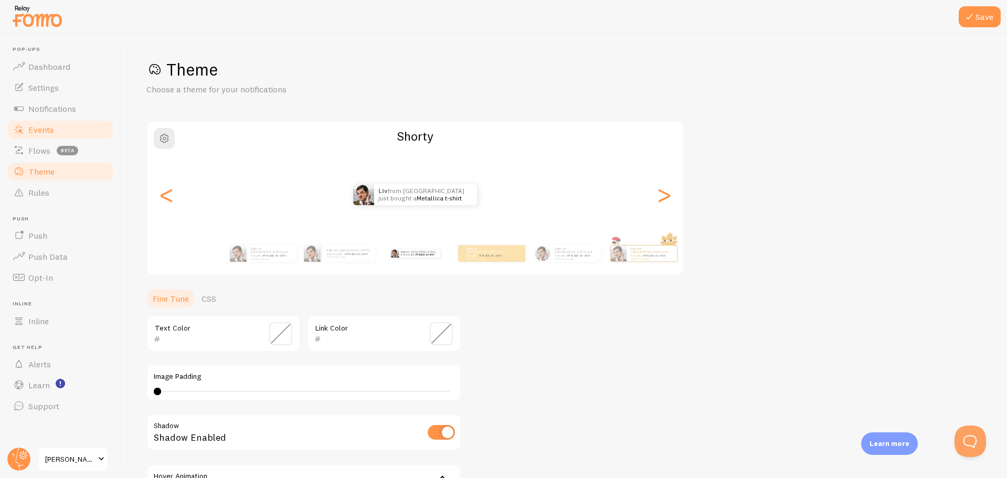
click at [43, 130] on span "Events" at bounding box center [41, 129] width 26 height 10
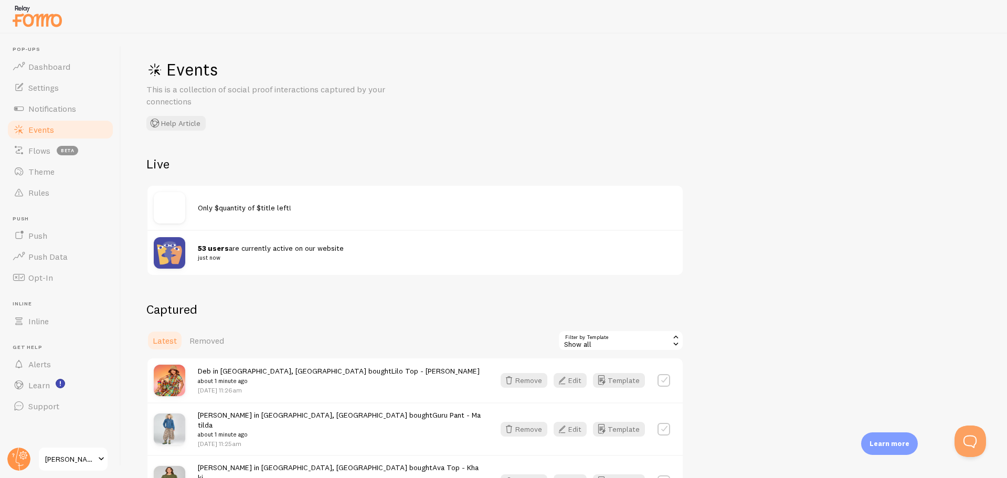
click at [244, 166] on h2 "Live" at bounding box center [414, 164] width 537 height 16
click at [52, 107] on span "Notifications" at bounding box center [52, 108] width 48 height 10
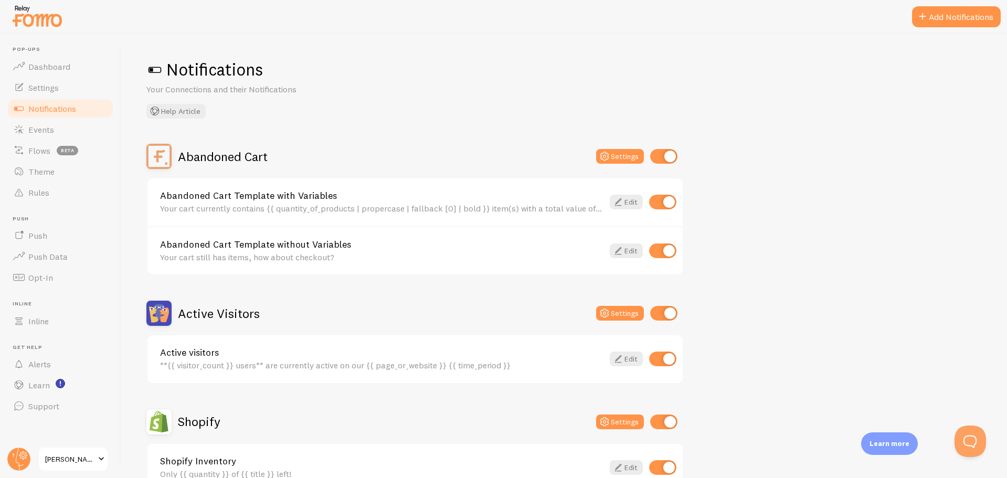
click at [949, 19] on button "Add Notifications" at bounding box center [956, 16] width 89 height 21
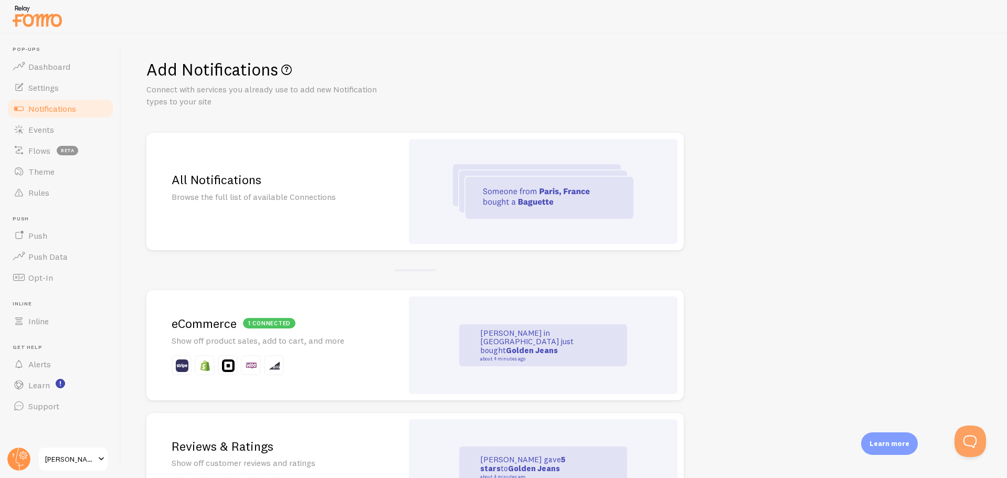
click at [311, 338] on p "Show off product sales, add to cart, and more" at bounding box center [275, 341] width 206 height 12
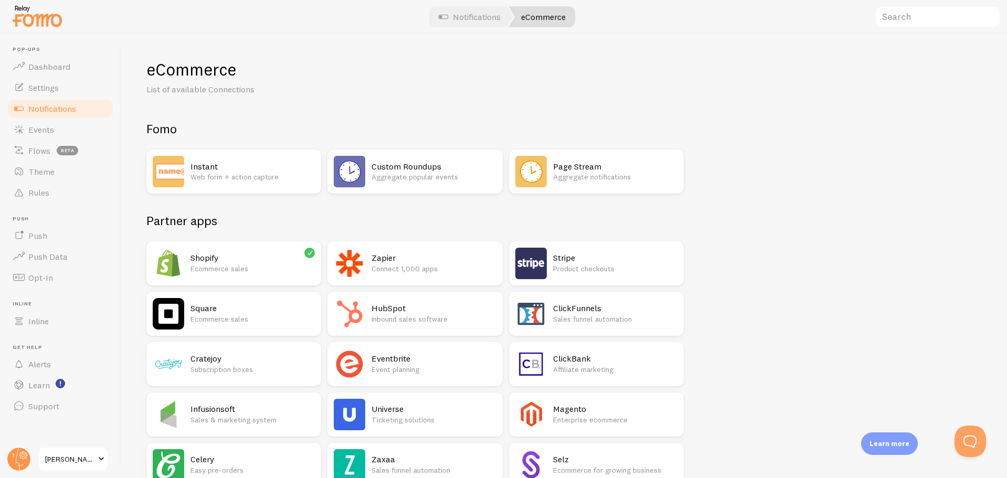
click at [237, 255] on h2 "Shopify" at bounding box center [252, 257] width 124 height 11
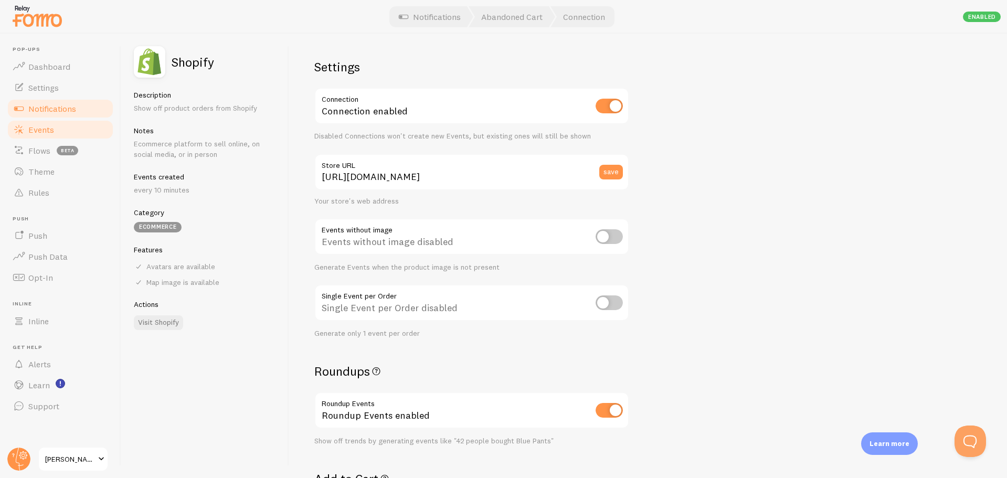
click at [46, 130] on span "Events" at bounding box center [41, 129] width 26 height 10
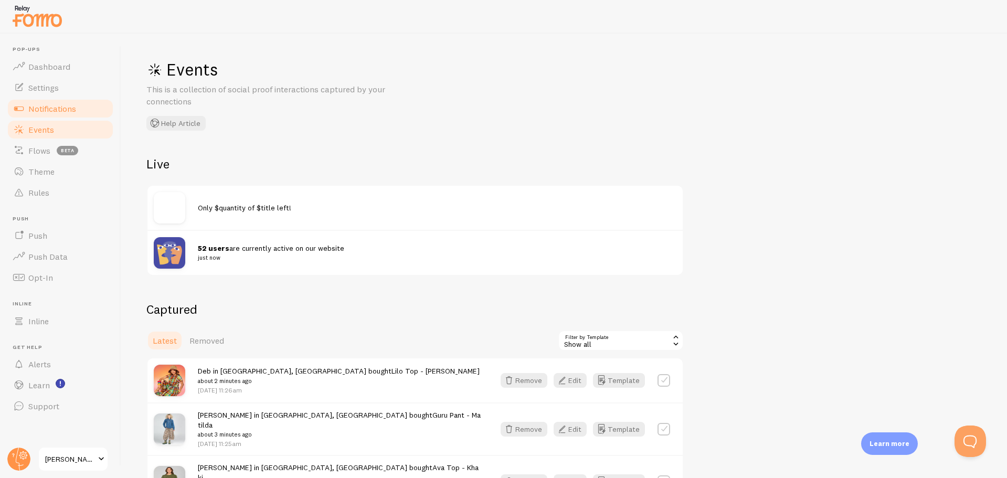
click at [57, 109] on span "Notifications" at bounding box center [52, 108] width 48 height 10
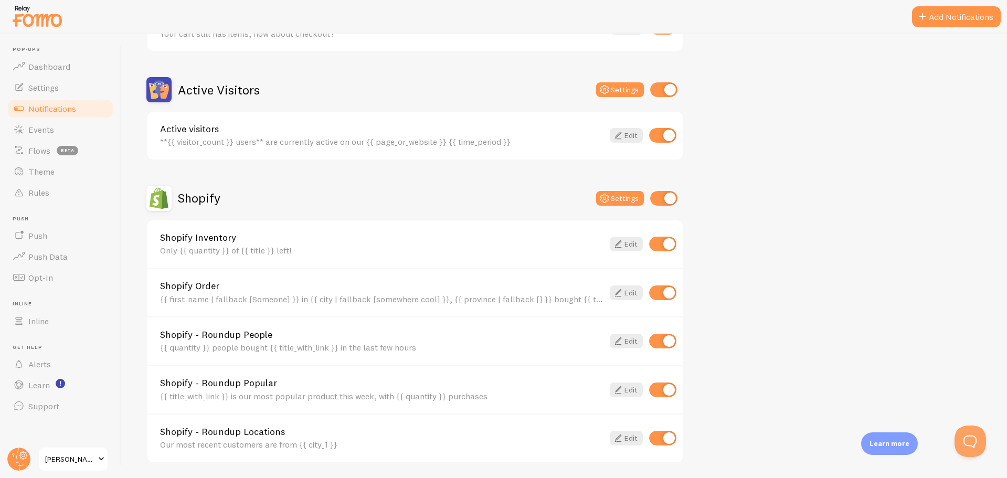
scroll to position [293, 0]
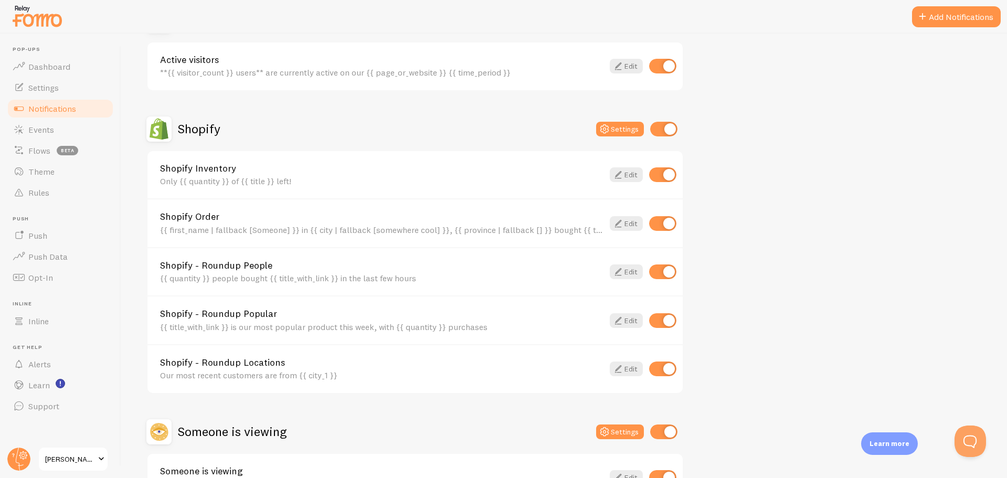
drag, startPoint x: 935, startPoint y: 12, endPoint x: 927, endPoint y: 16, distance: 8.9
click at [935, 12] on button "Add Notifications" at bounding box center [956, 16] width 89 height 21
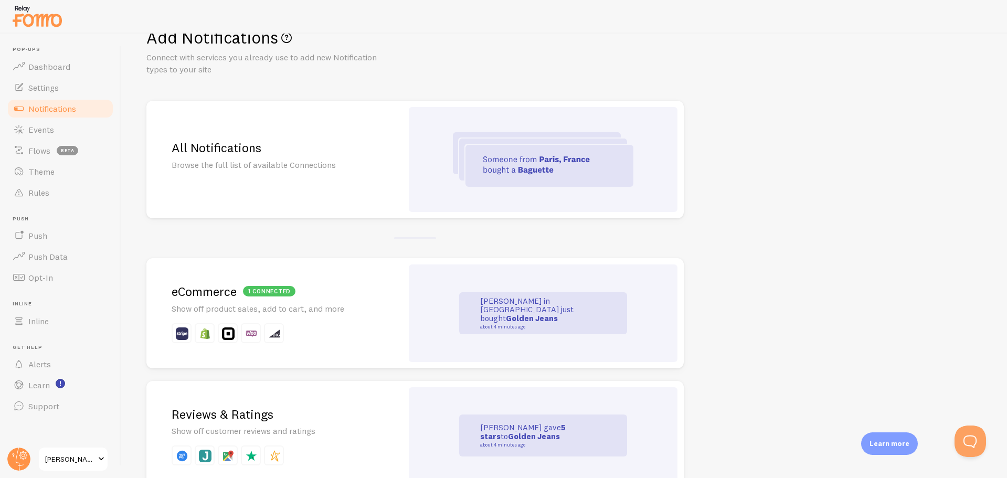
scroll to position [33, 0]
click at [282, 159] on p "Browse the full list of available Connections" at bounding box center [275, 164] width 206 height 12
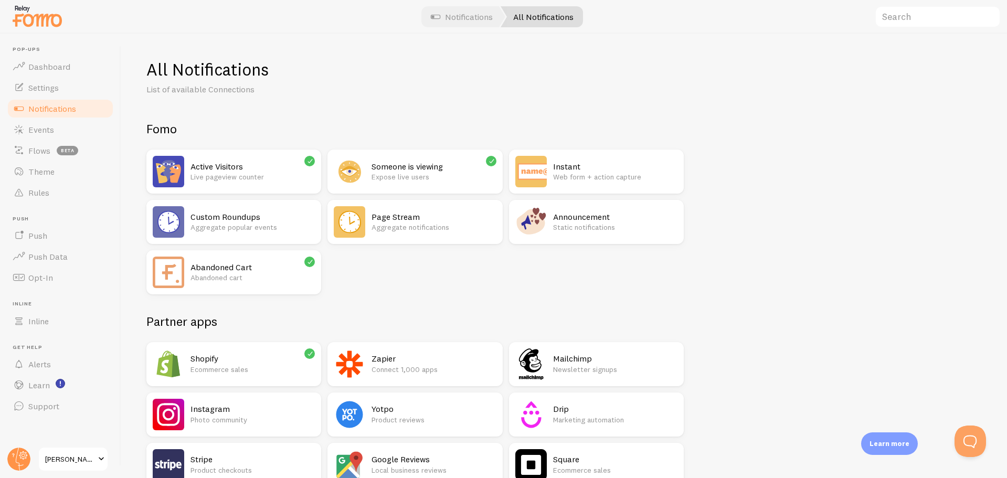
scroll to position [2, 0]
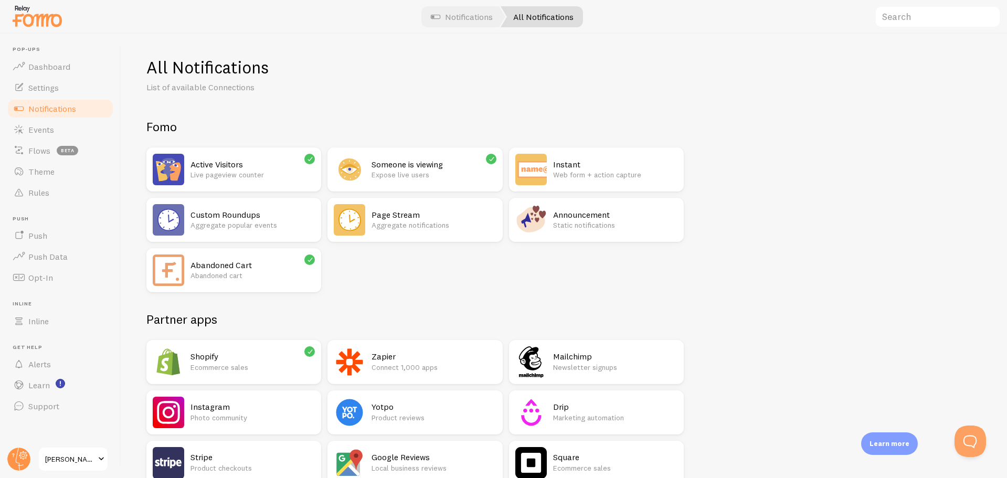
click at [573, 223] on p "Static notifications" at bounding box center [615, 225] width 124 height 10
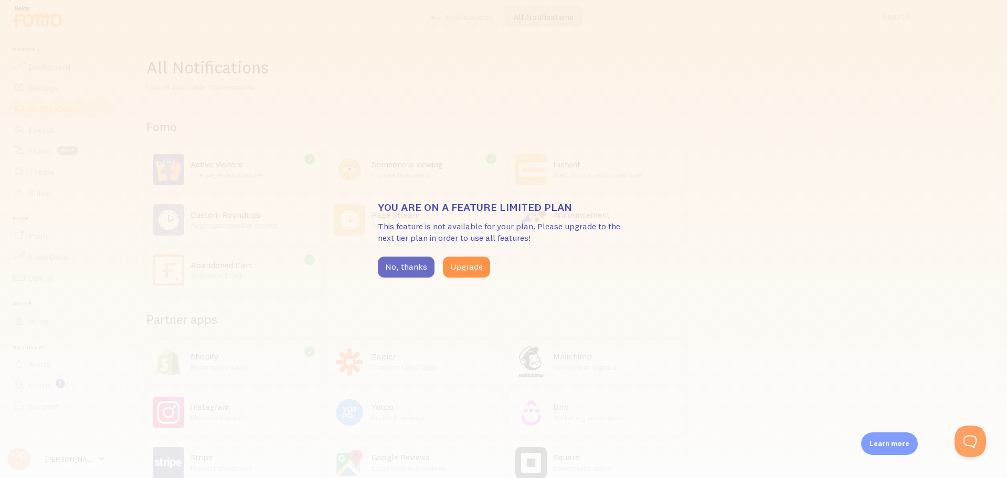
click at [394, 268] on button "No, thanks" at bounding box center [406, 266] width 57 height 21
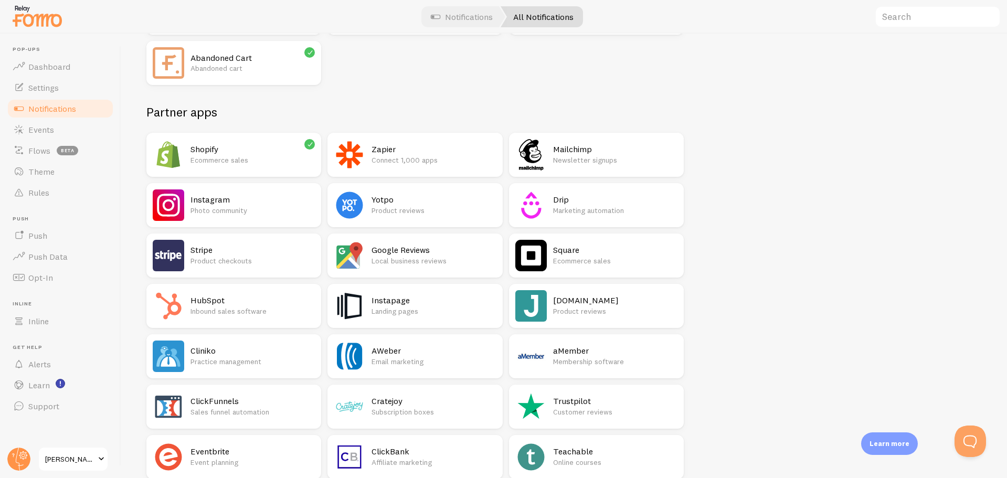
scroll to position [0, 0]
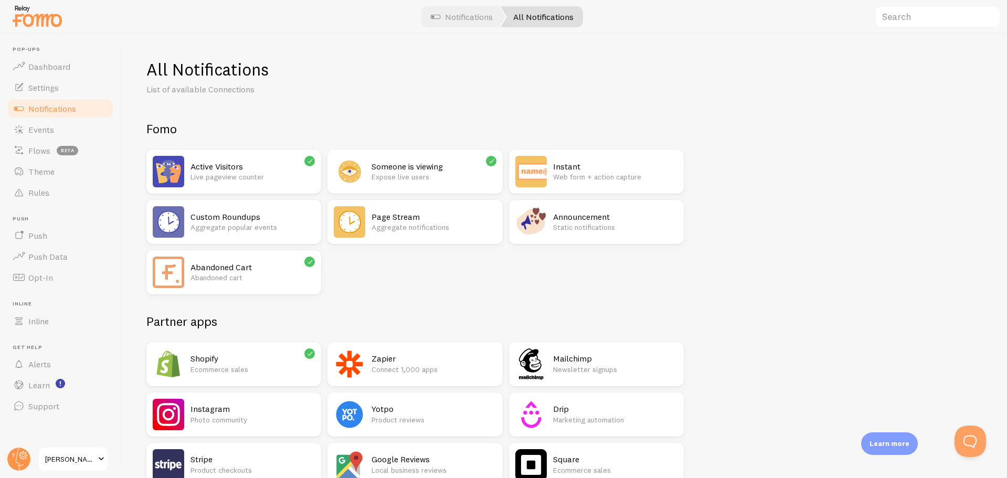
click at [866, 84] on div "All Notifications List of available Connections" at bounding box center [563, 77] width 835 height 37
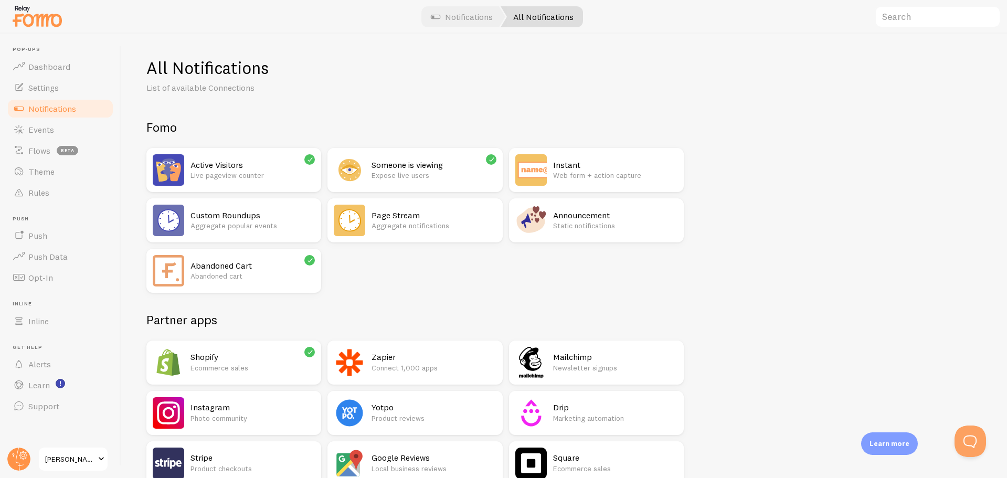
click at [74, 112] on span "Notifications" at bounding box center [52, 108] width 48 height 10
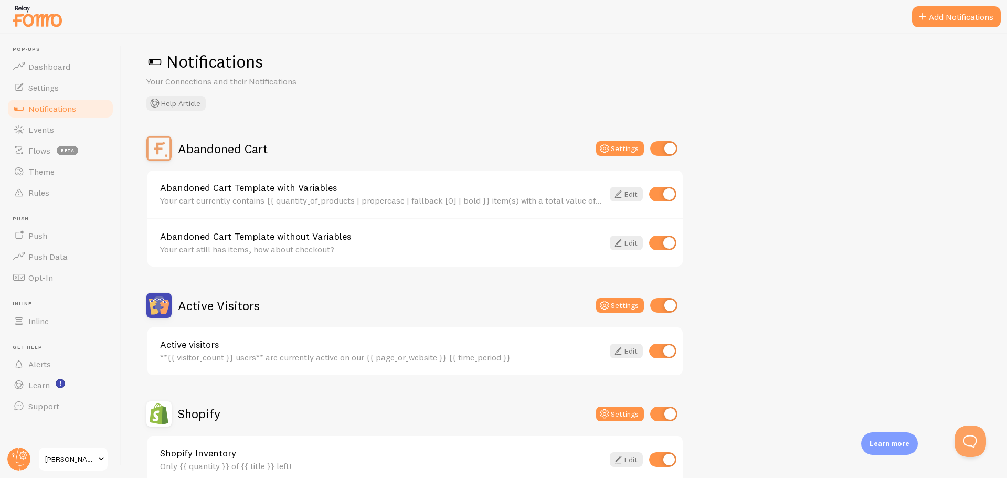
scroll to position [9, 0]
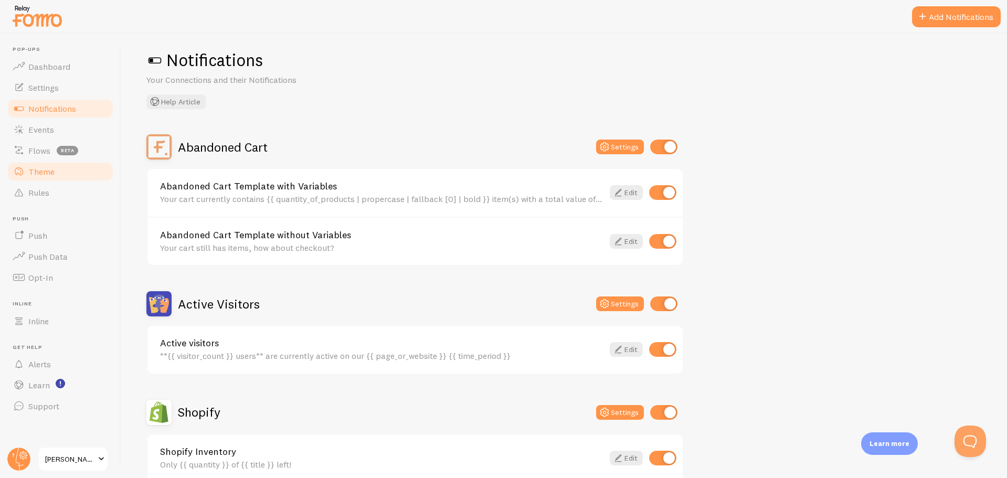
click at [41, 175] on span "Theme" at bounding box center [41, 171] width 26 height 10
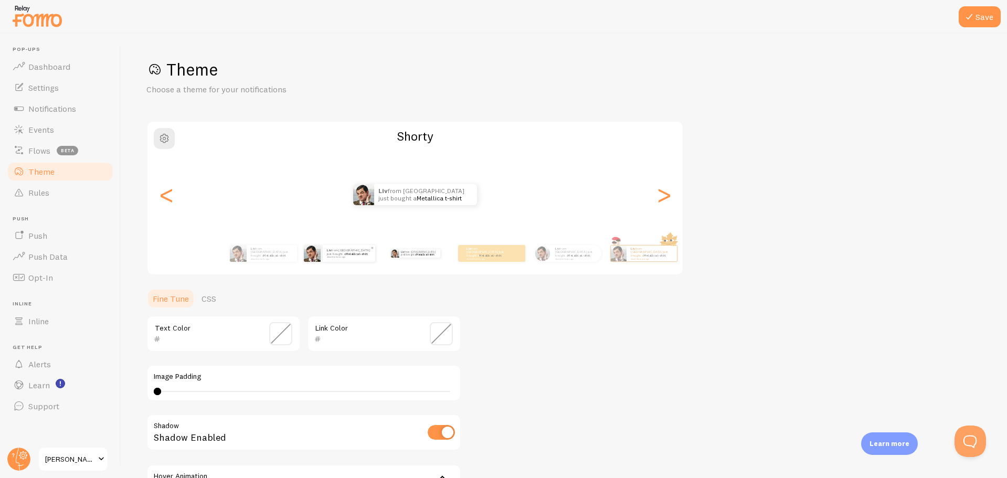
click at [330, 258] on div "Liv from [GEOGRAPHIC_DATA] just bought a Metallica t-shirt about 4 minutes ago" at bounding box center [349, 253] width 52 height 17
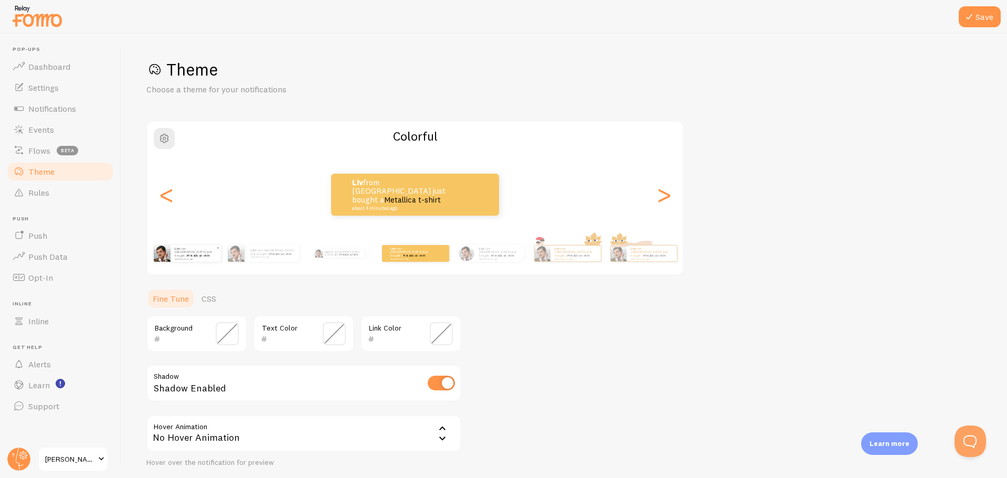
click at [196, 258] on div "Liv from [GEOGRAPHIC_DATA] just bought a Metallica t-shirt about 4 minutes ago" at bounding box center [195, 253] width 50 height 17
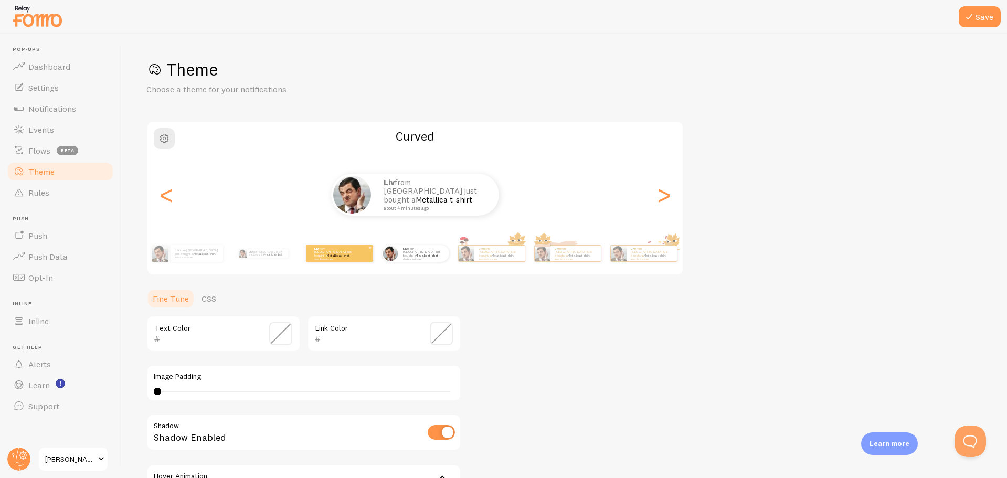
click at [253, 259] on div "Liv from [GEOGRAPHIC_DATA] just bought a Metallica t-shirt about 4 minutes ago" at bounding box center [263, 253] width 68 height 29
type input "0"
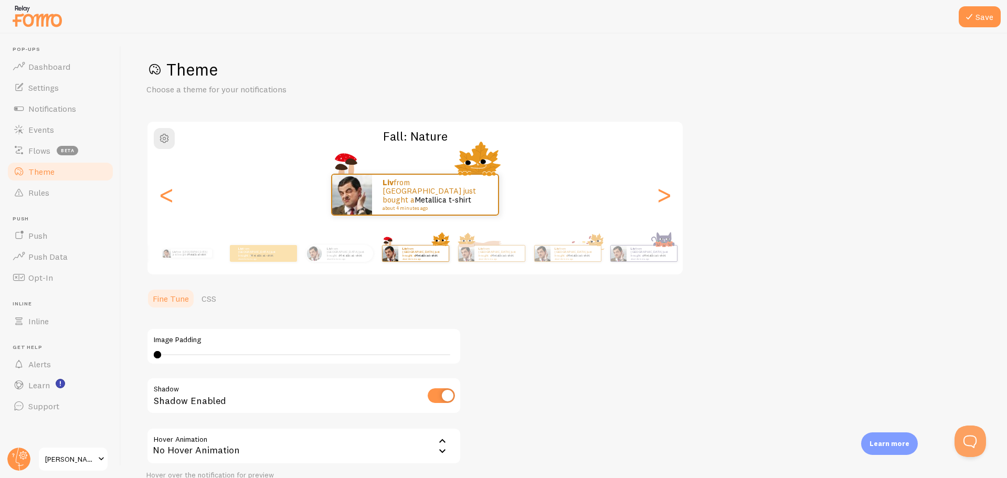
click at [177, 198] on div "Liv from [GEOGRAPHIC_DATA] just bought a Metallica t-shirt about 4 minutes ago" at bounding box center [414, 195] width 535 height 42
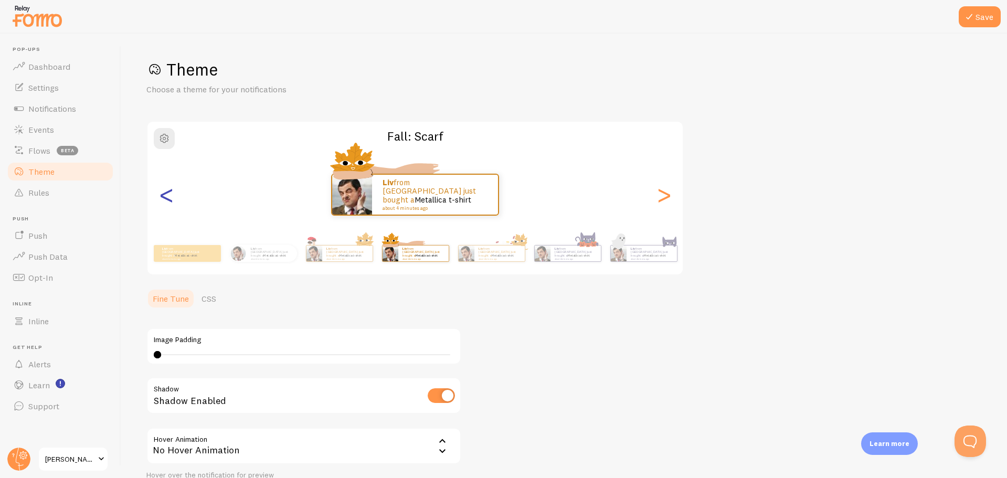
click at [170, 197] on div "<" at bounding box center [166, 195] width 13 height 76
click at [664, 191] on div ">" at bounding box center [663, 195] width 13 height 76
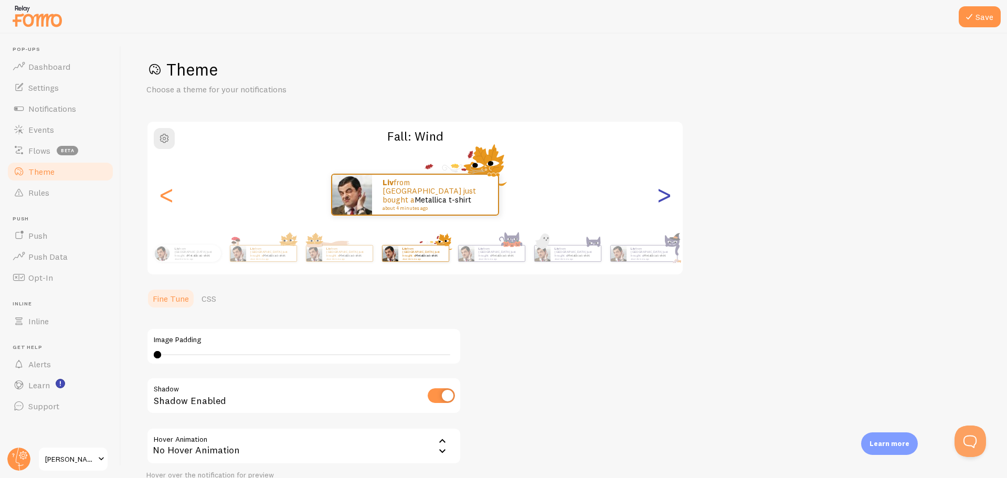
click at [665, 193] on div ">" at bounding box center [663, 195] width 13 height 76
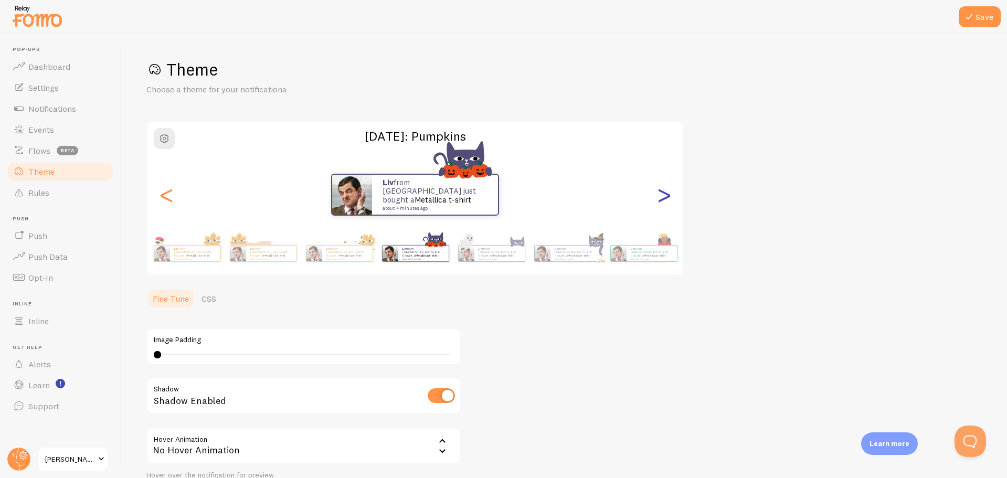
click at [665, 193] on div ">" at bounding box center [663, 195] width 13 height 76
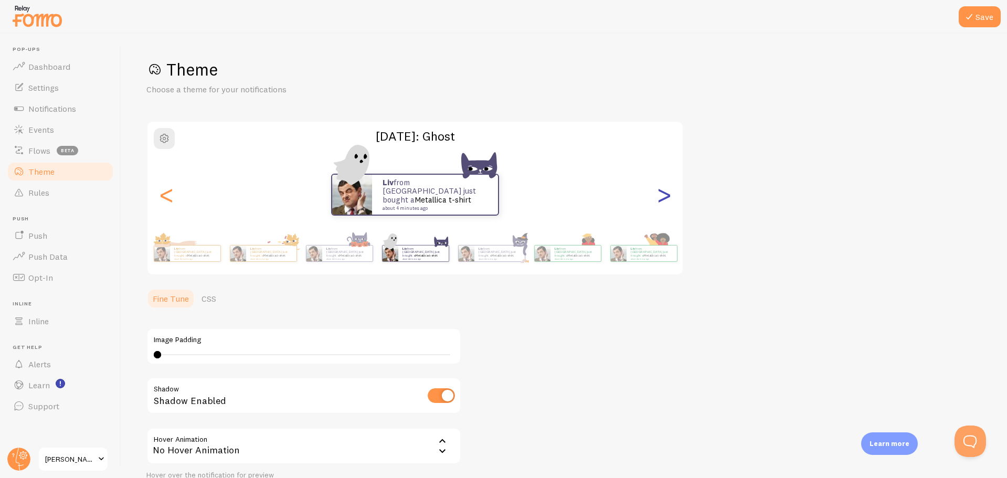
click at [668, 194] on div ">" at bounding box center [663, 195] width 13 height 76
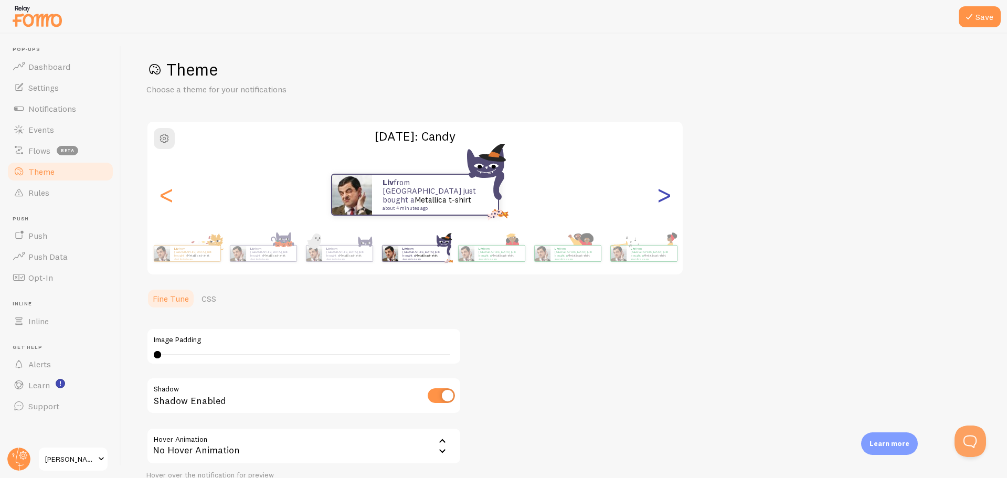
click at [668, 194] on div ">" at bounding box center [663, 195] width 13 height 76
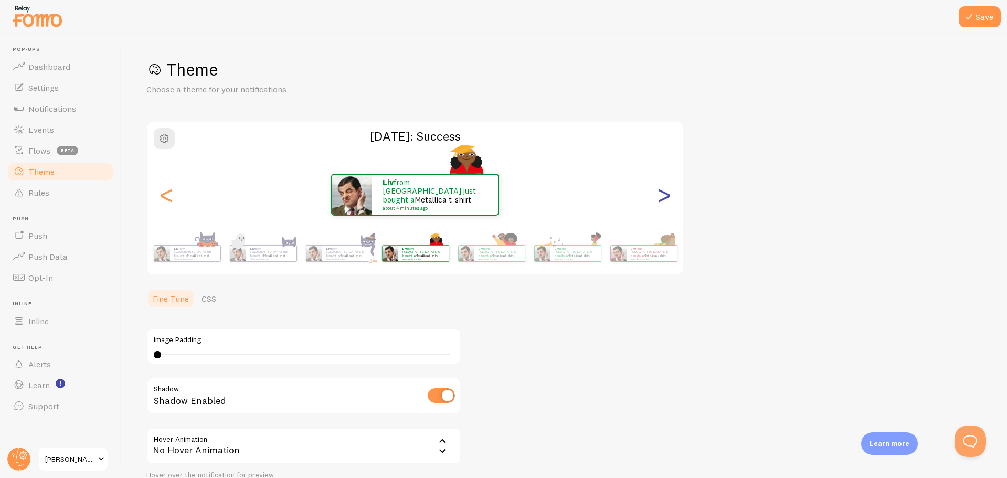
click at [668, 194] on div ">" at bounding box center [663, 195] width 13 height 76
click at [668, 193] on div ">" at bounding box center [663, 195] width 13 height 76
click at [170, 251] on div "Liv from [GEOGRAPHIC_DATA] just bought a Metallica t-shirt about 4 minutes ago" at bounding box center [195, 253] width 50 height 16
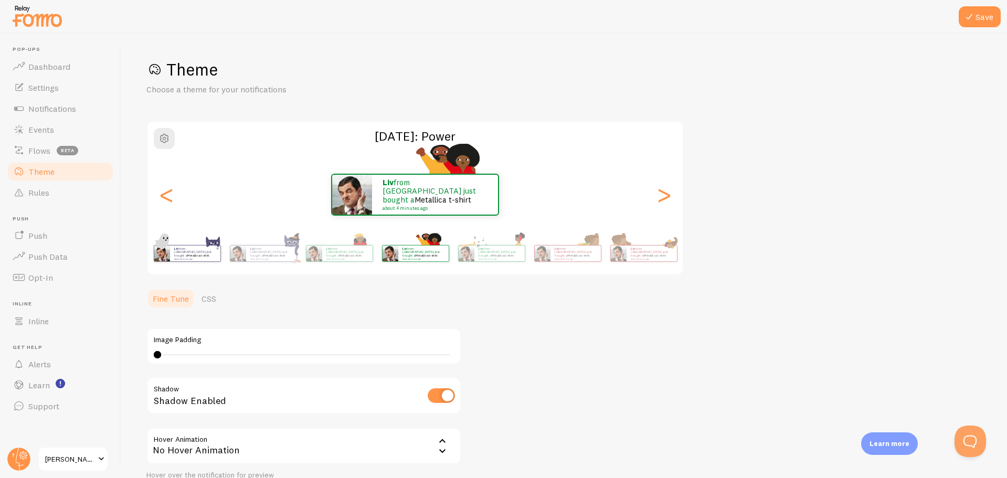
click at [172, 260] on div "Liv from [GEOGRAPHIC_DATA] just bought a Metallica t-shirt about 4 minutes ago" at bounding box center [195, 253] width 50 height 16
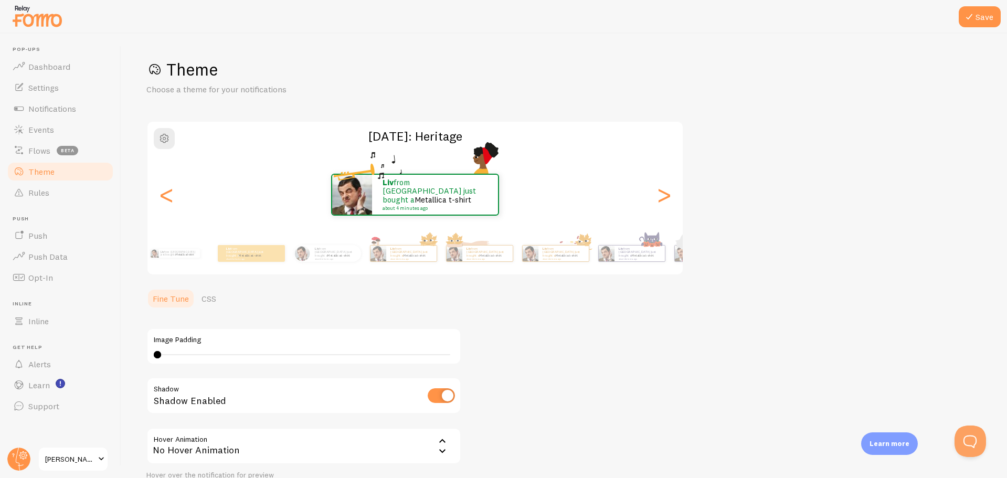
click at [876, 281] on div "Theme Choose a theme for your notifications [DATE]: Heritage Liv from [GEOGRAPH…" at bounding box center [563, 289] width 835 height 461
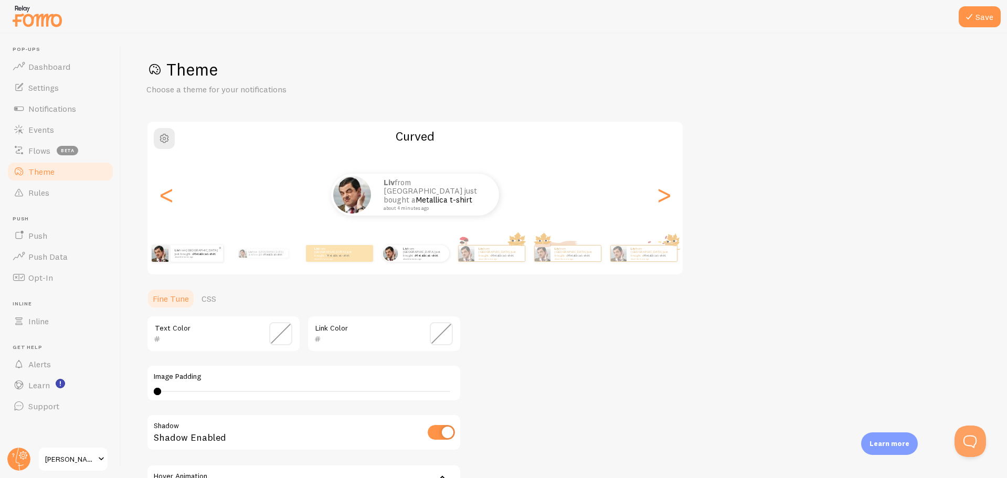
click at [175, 255] on p "Liv from [GEOGRAPHIC_DATA] just bought a Metallica t-shirt about 4 minutes ago" at bounding box center [197, 253] width 44 height 9
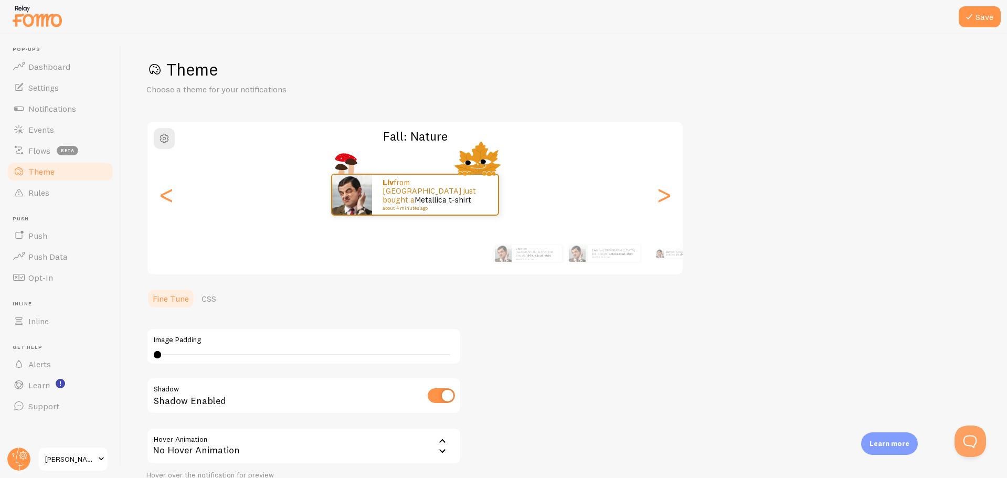
click at [851, 272] on div "Theme Choose a theme for your notifications Fall: Nature Liv from [GEOGRAPHIC_D…" at bounding box center [563, 289] width 835 height 461
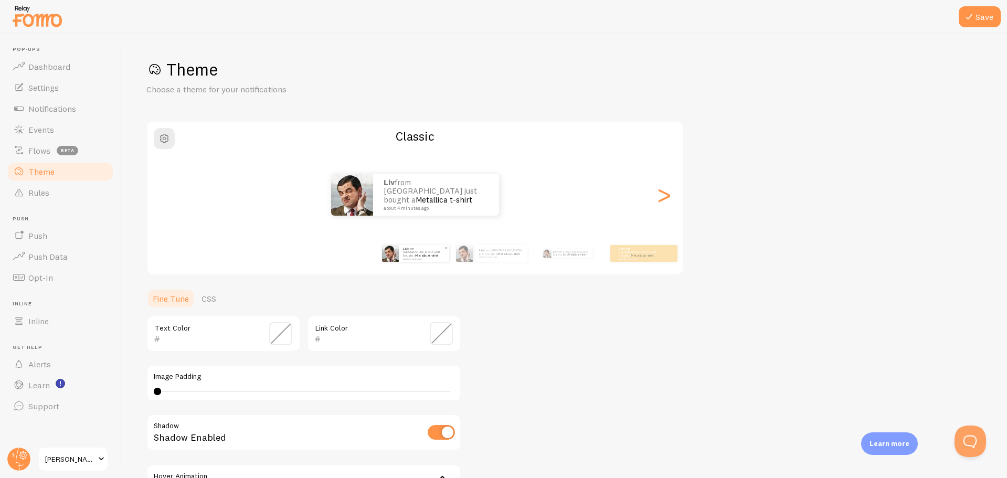
click at [412, 250] on p "Liv from [GEOGRAPHIC_DATA] just bought a Metallica t-shirt about 4 minutes ago" at bounding box center [424, 253] width 42 height 13
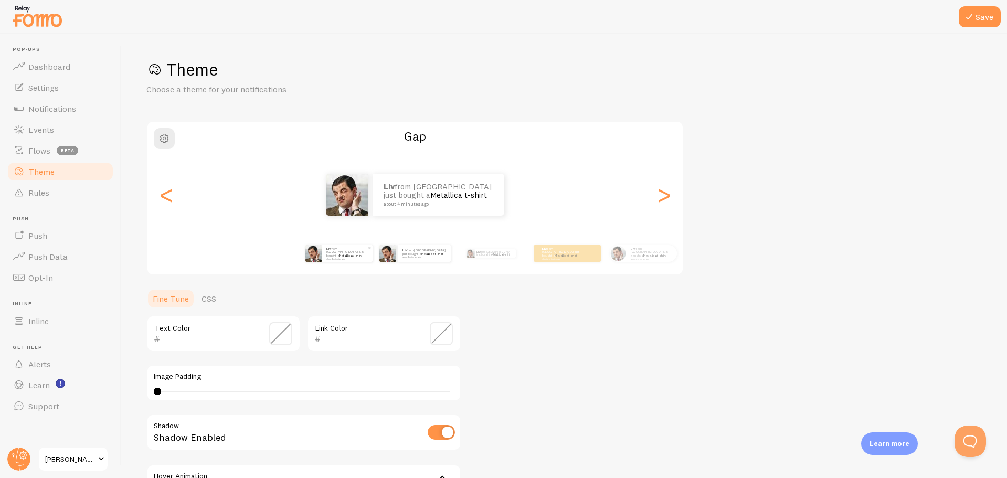
click at [334, 253] on p "Liv from [GEOGRAPHIC_DATA] just bought a Metallica t-shirt about 4 minutes ago" at bounding box center [347, 253] width 42 height 13
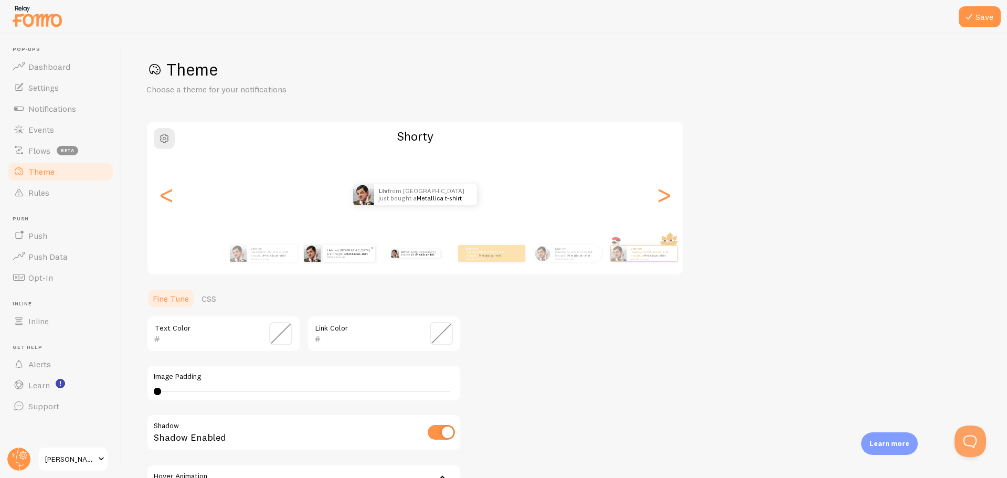
click at [317, 257] on img at bounding box center [312, 253] width 17 height 17
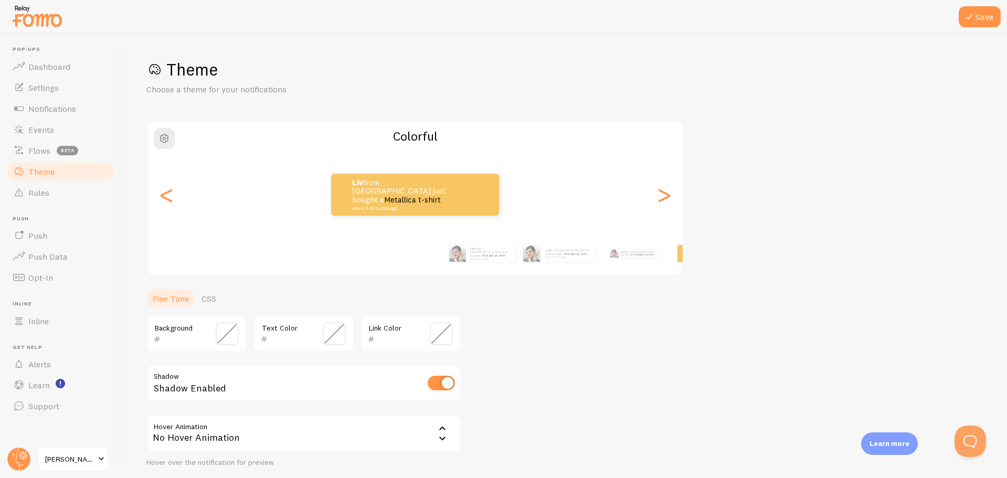
click at [666, 284] on div "Theme Choose a theme for your notifications Colorful Liv from [GEOGRAPHIC_DATA]…" at bounding box center [563, 283] width 835 height 448
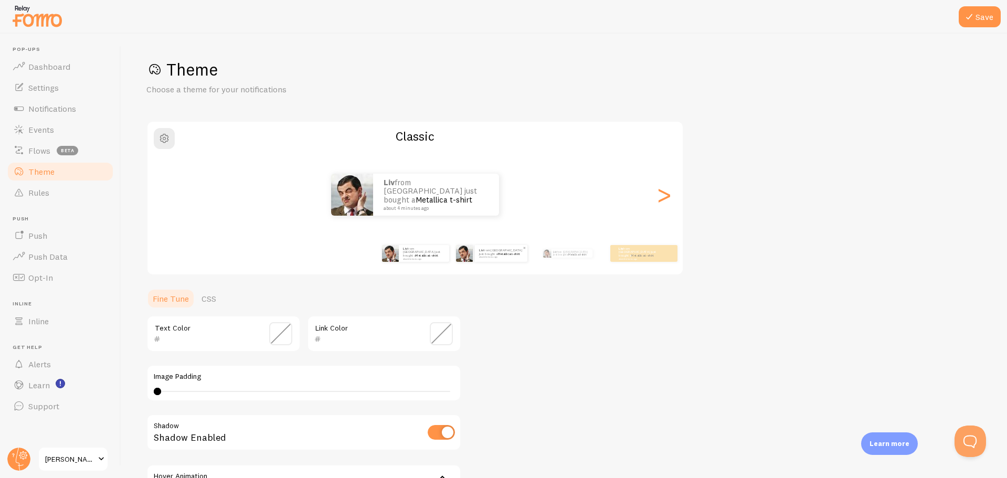
click at [479, 256] on small "about 4 minutes ago" at bounding box center [500, 257] width 43 height 2
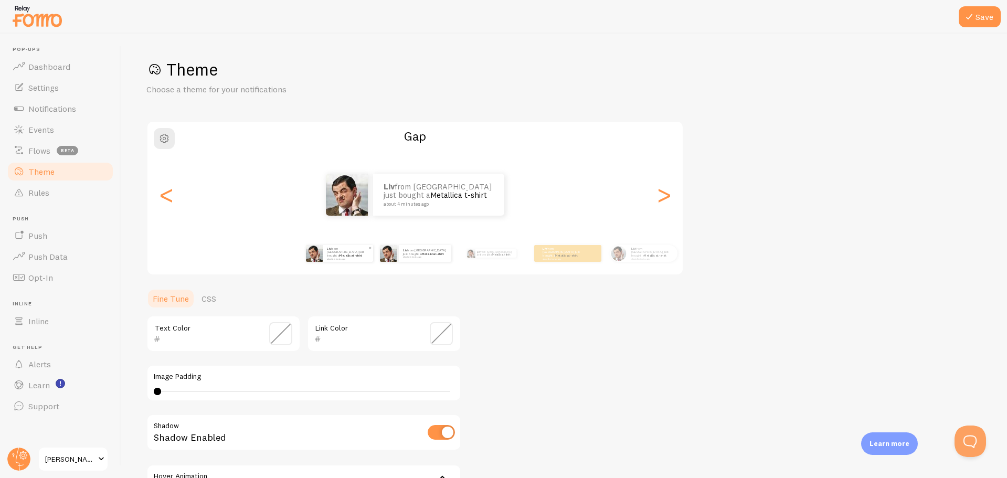
click at [344, 254] on link "Metallica t-shirt" at bounding box center [350, 255] width 23 height 4
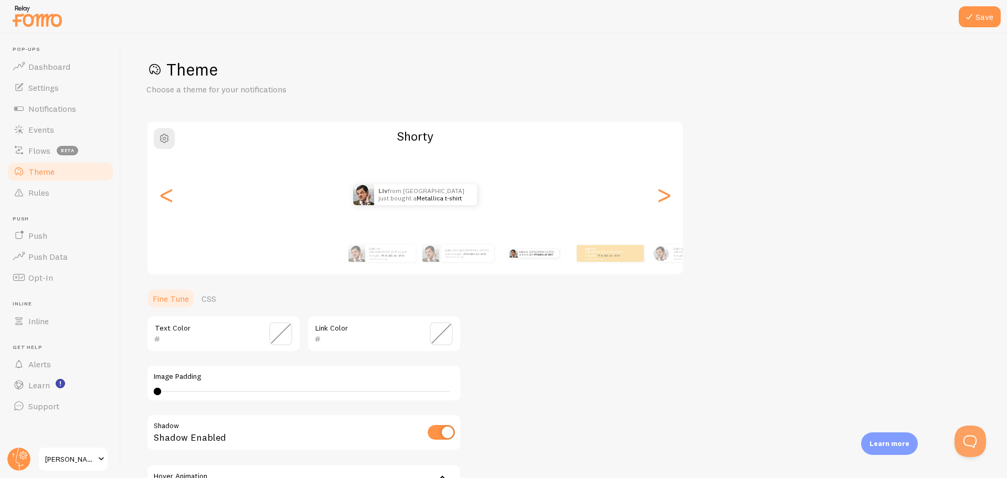
click at [568, 255] on div "Liv from [GEOGRAPHIC_DATA] just bought a Metallica t-shirt about 4 minutes ago …" at bounding box center [649, 253] width 602 height 29
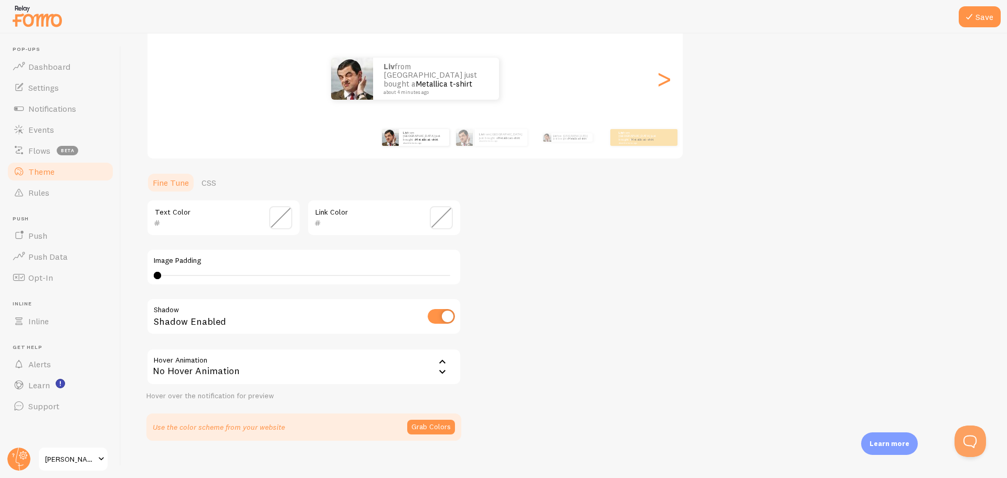
scroll to position [120, 0]
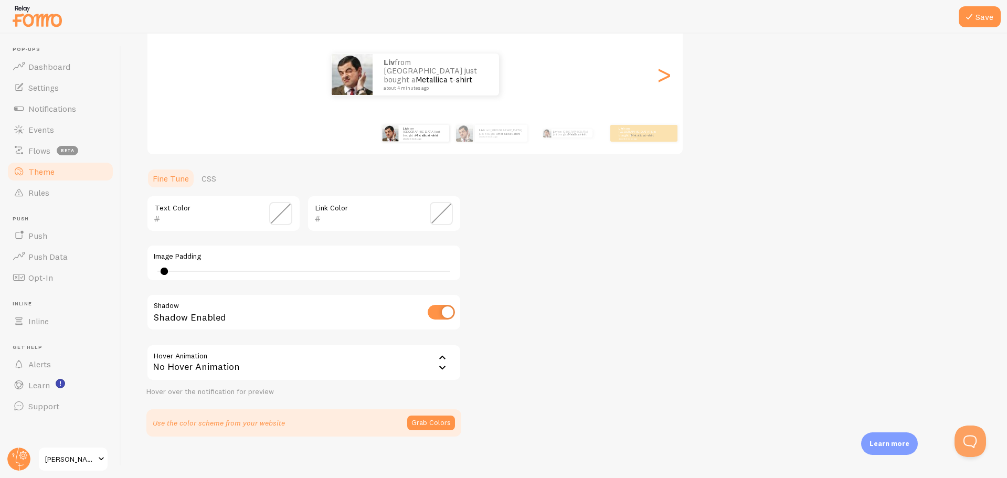
type input "0"
drag, startPoint x: 159, startPoint y: 269, endPoint x: 125, endPoint y: 268, distance: 33.6
click at [126, 268] on div "Save Theme Choose a theme for your notifications Classic Liv from [GEOGRAPHIC_D…" at bounding box center [563, 256] width 885 height 444
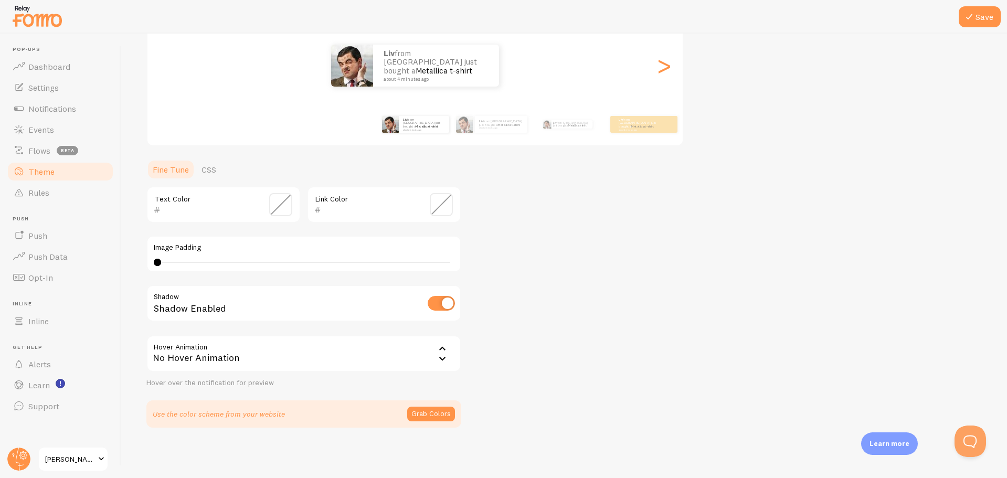
drag, startPoint x: 970, startPoint y: 16, endPoint x: 899, endPoint y: 30, distance: 73.1
click at [970, 16] on icon at bounding box center [969, 16] width 13 height 13
